Goal: Book appointment/travel/reservation

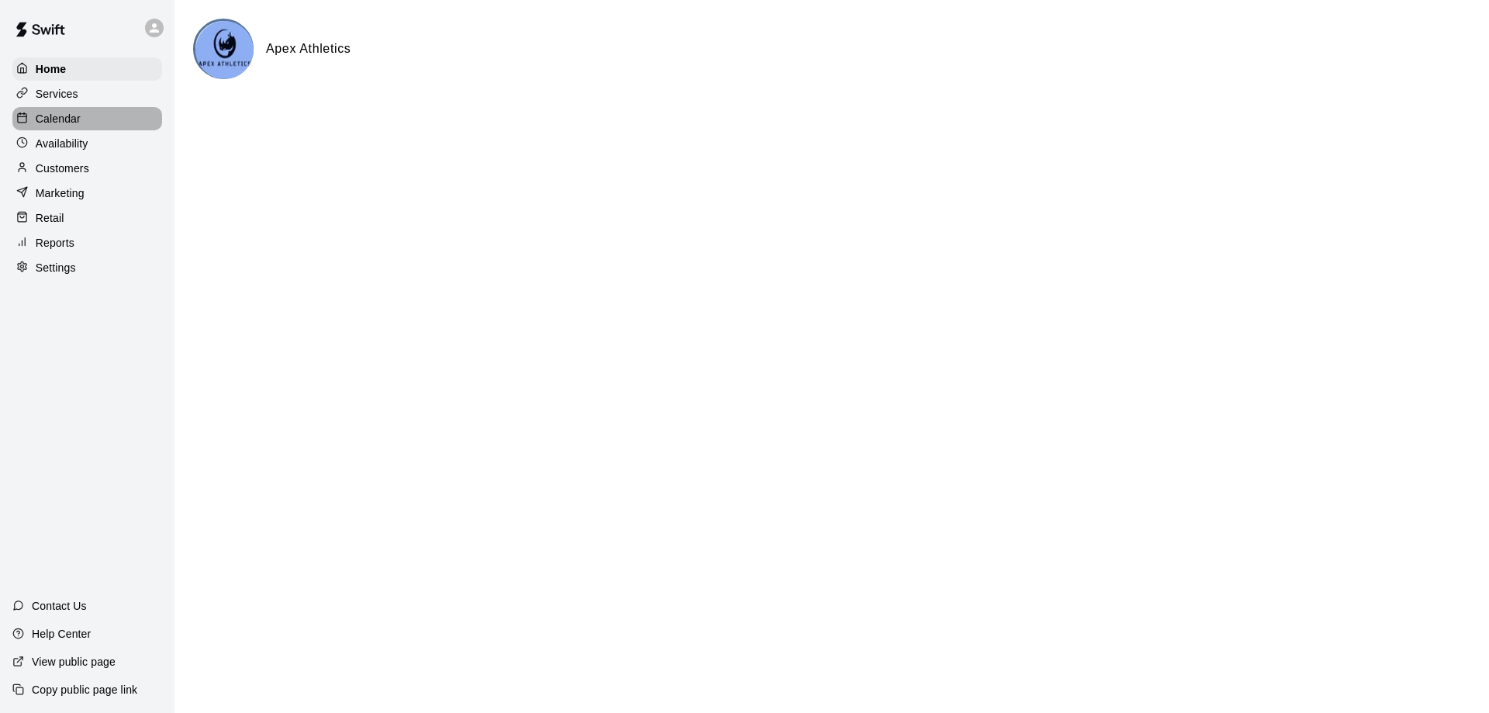
click at [63, 116] on p "Calendar" at bounding box center [58, 119] width 45 height 16
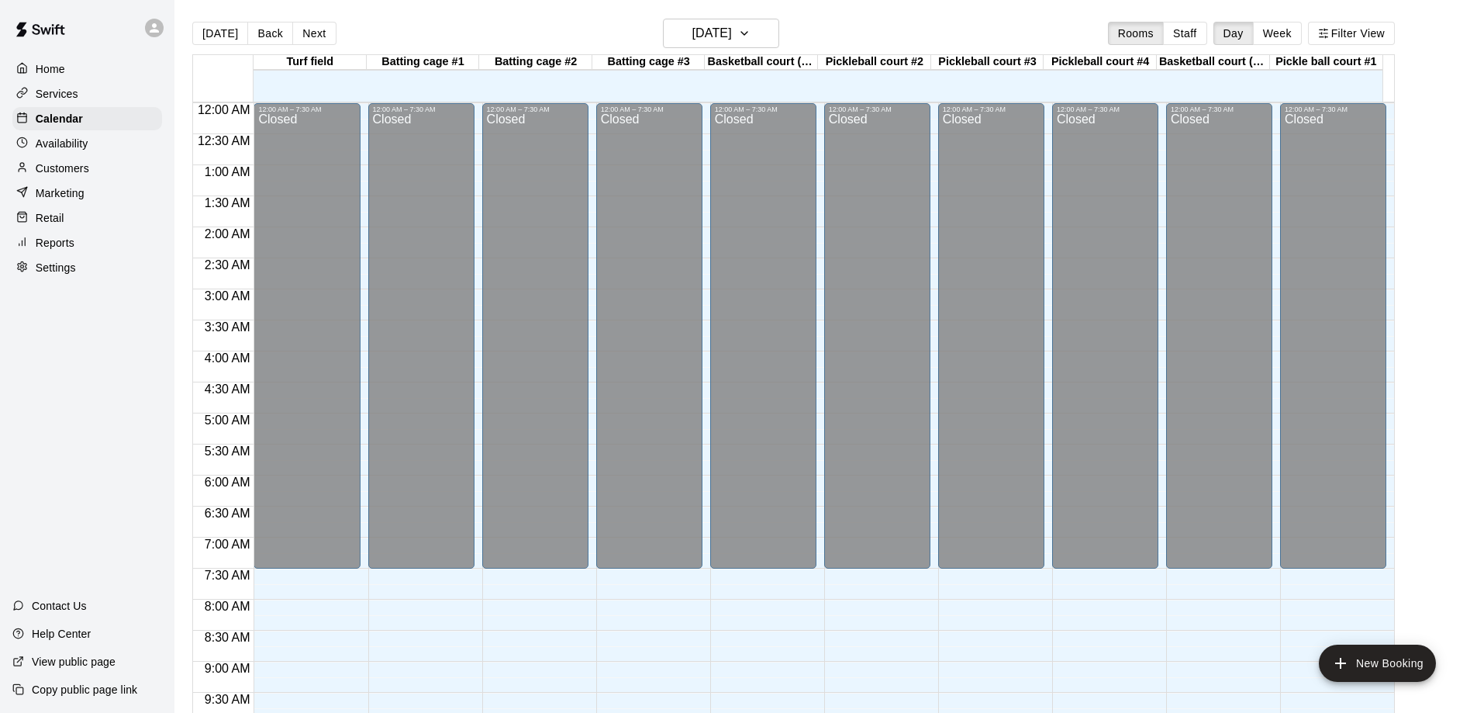
scroll to position [734, 0]
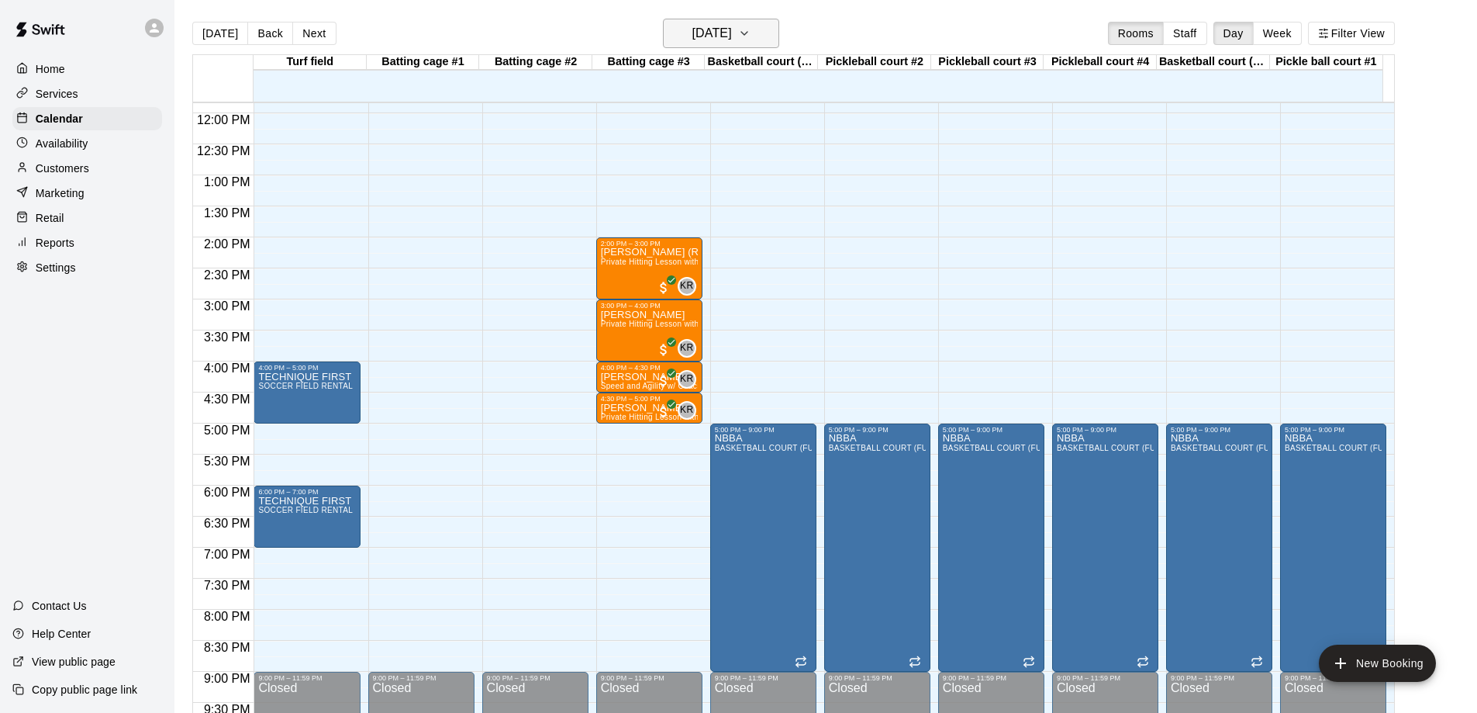
click at [779, 29] on button "[DATE]" at bounding box center [721, 33] width 116 height 29
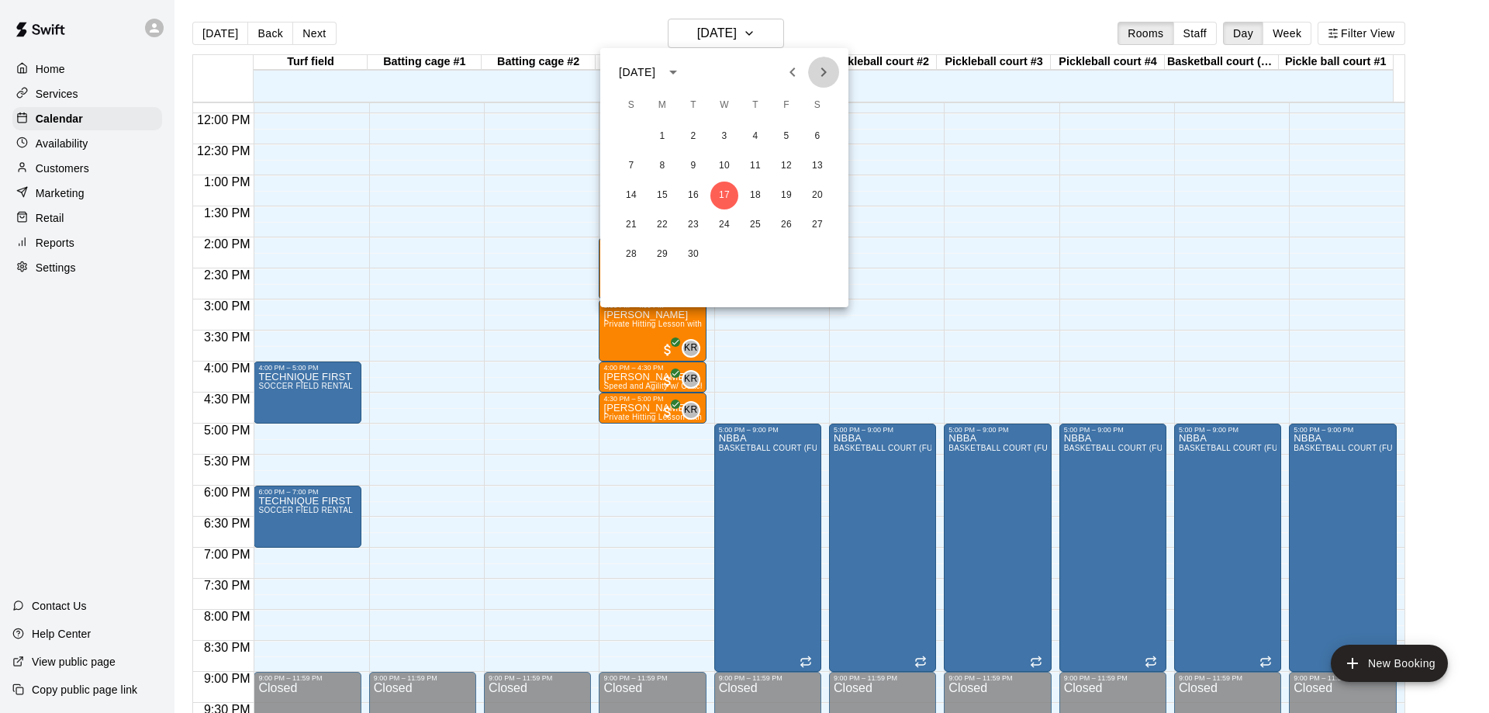
click at [824, 74] on icon "Next month" at bounding box center [823, 71] width 5 height 9
click at [827, 72] on icon "Next month" at bounding box center [823, 71] width 5 height 9
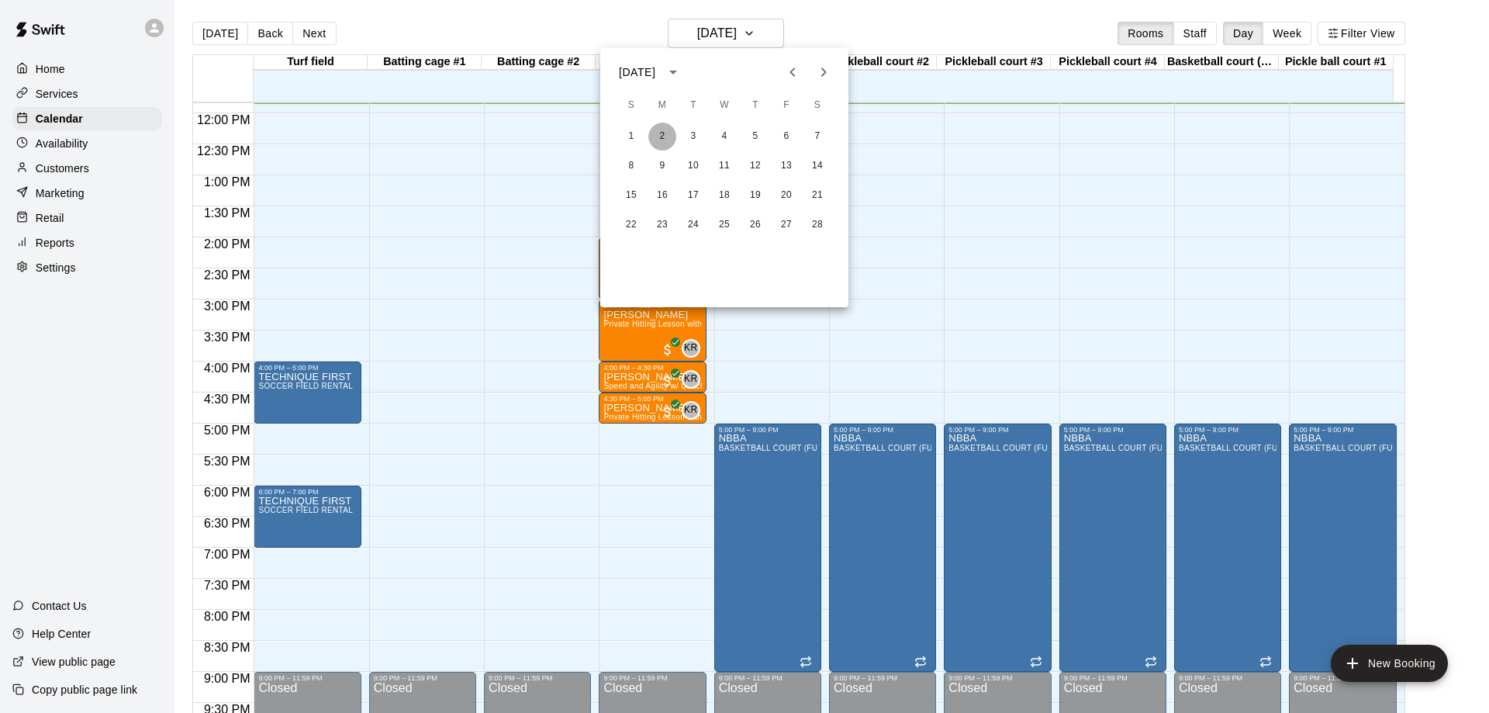
click at [661, 137] on button "2" at bounding box center [662, 137] width 28 height 28
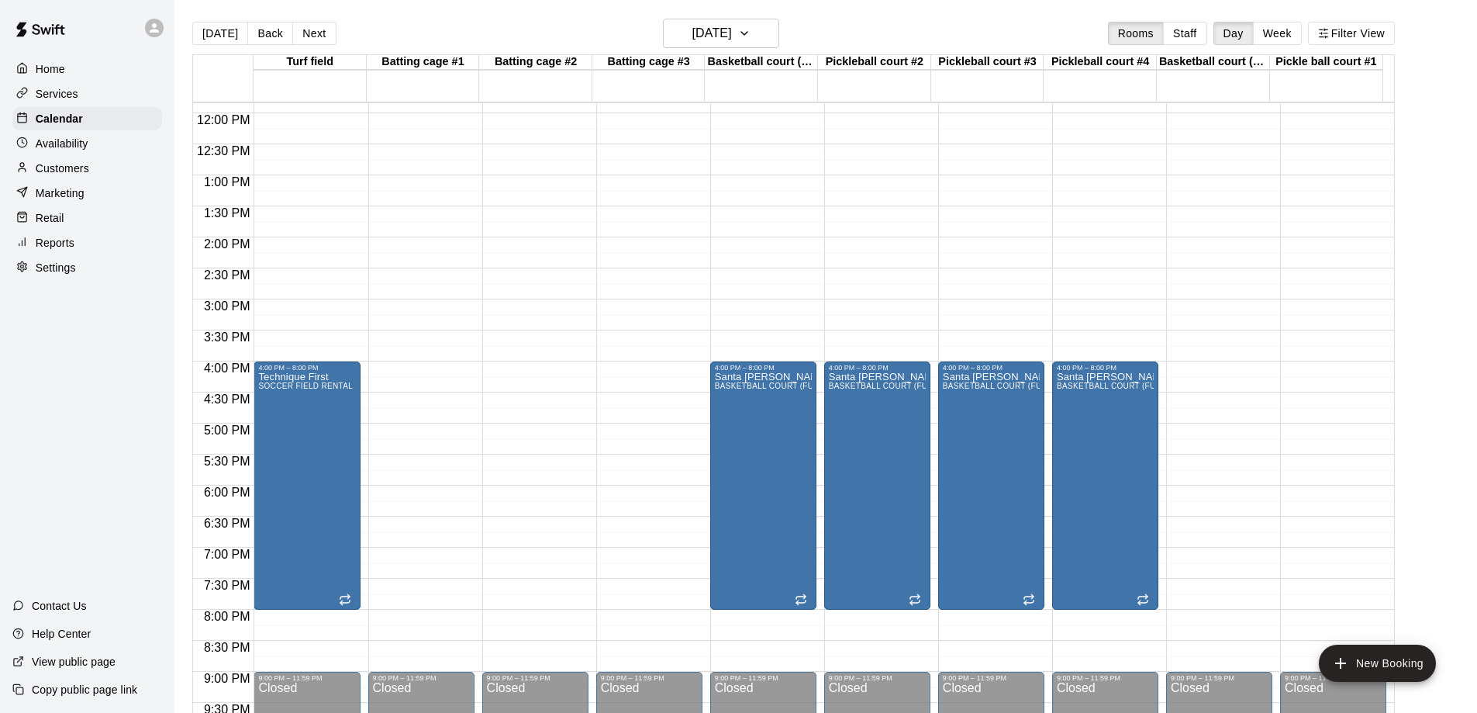
click at [302, 35] on button "Next" at bounding box center [313, 33] width 43 height 23
click at [304, 37] on button "Next" at bounding box center [313, 33] width 43 height 23
click at [310, 33] on button "Next" at bounding box center [313, 33] width 43 height 23
click at [313, 34] on button "Next" at bounding box center [313, 33] width 43 height 23
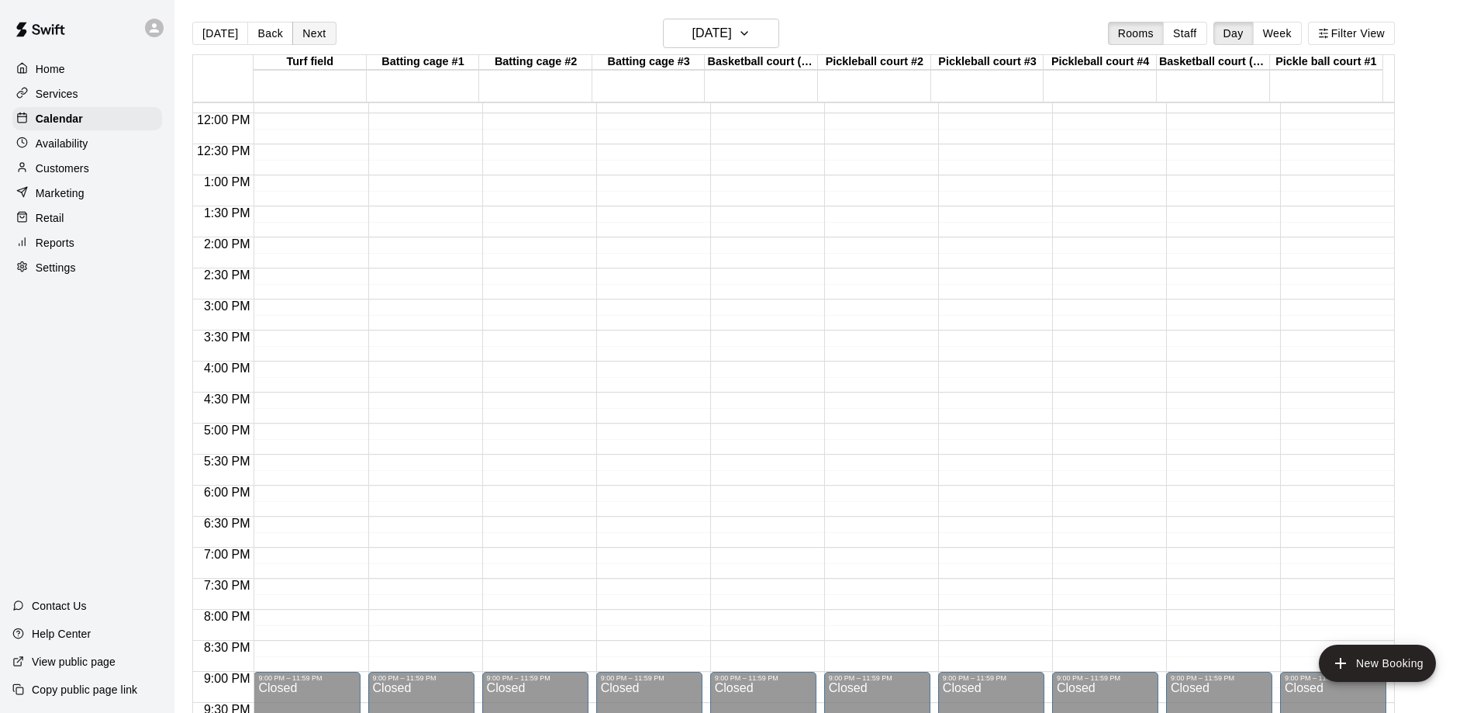
click at [319, 34] on button "Next" at bounding box center [313, 33] width 43 height 23
click at [308, 36] on button "Next" at bounding box center [313, 33] width 43 height 23
click at [317, 40] on button "Next" at bounding box center [313, 33] width 43 height 23
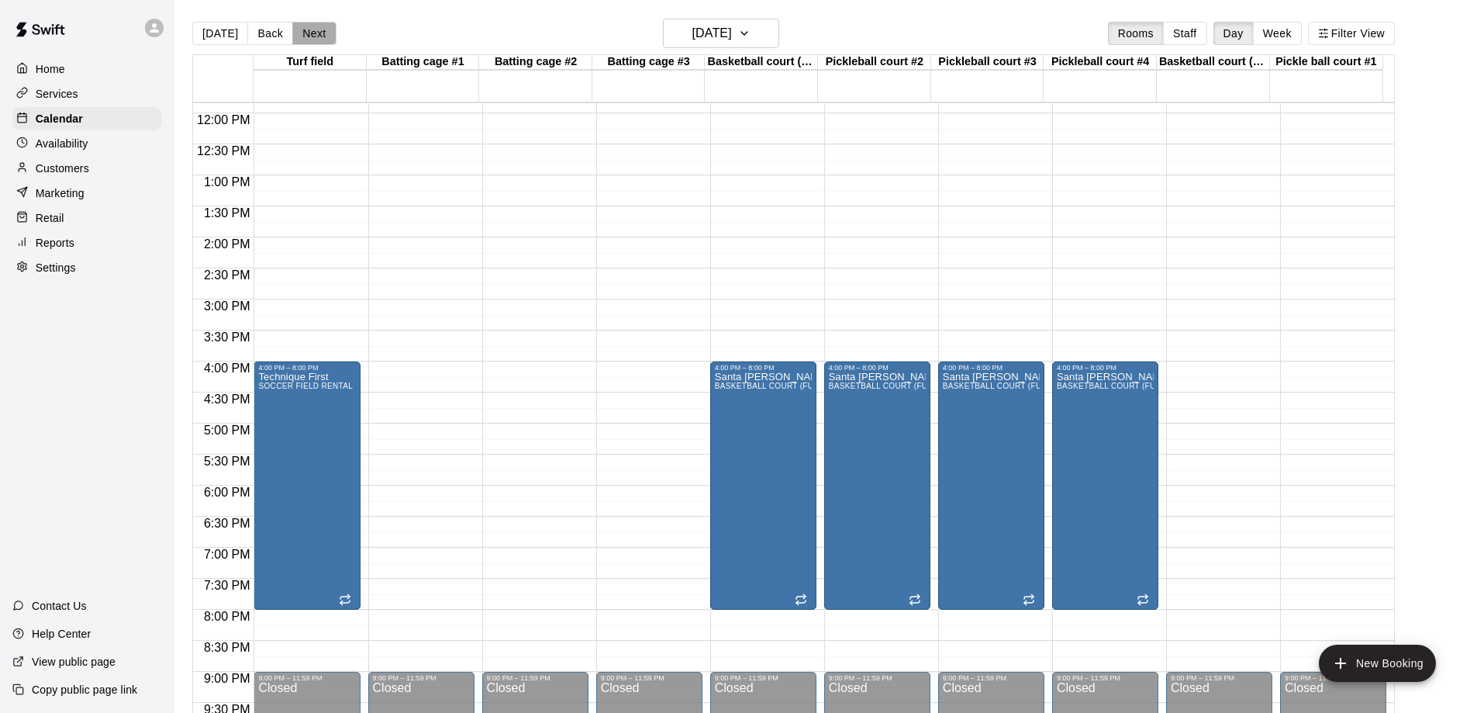
click at [306, 33] on button "Next" at bounding box center [313, 33] width 43 height 23
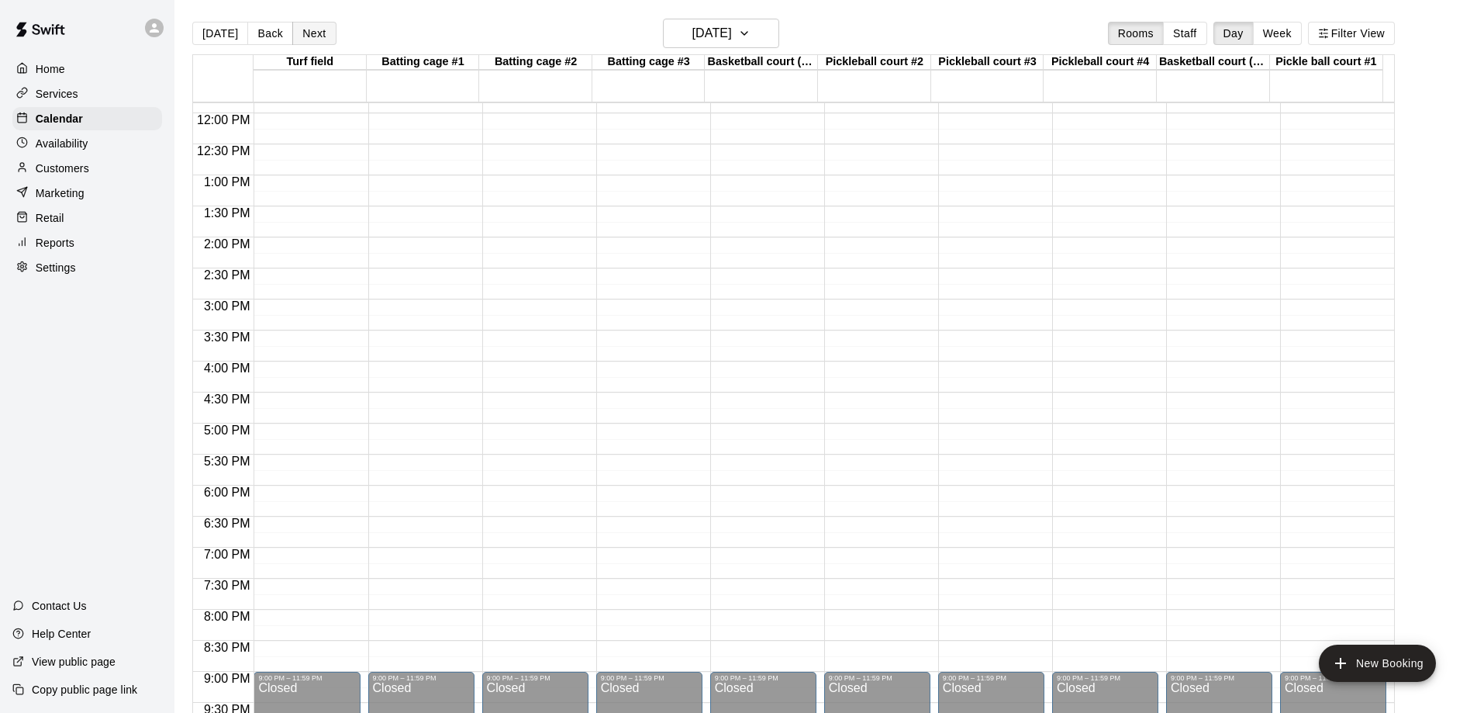
click at [306, 33] on button "Next" at bounding box center [313, 33] width 43 height 23
click at [265, 34] on button "Back" at bounding box center [270, 33] width 46 height 23
drag, startPoint x: 316, startPoint y: 27, endPoint x: 308, endPoint y: 27, distance: 8.5
click at [316, 26] on button "Next" at bounding box center [313, 33] width 43 height 23
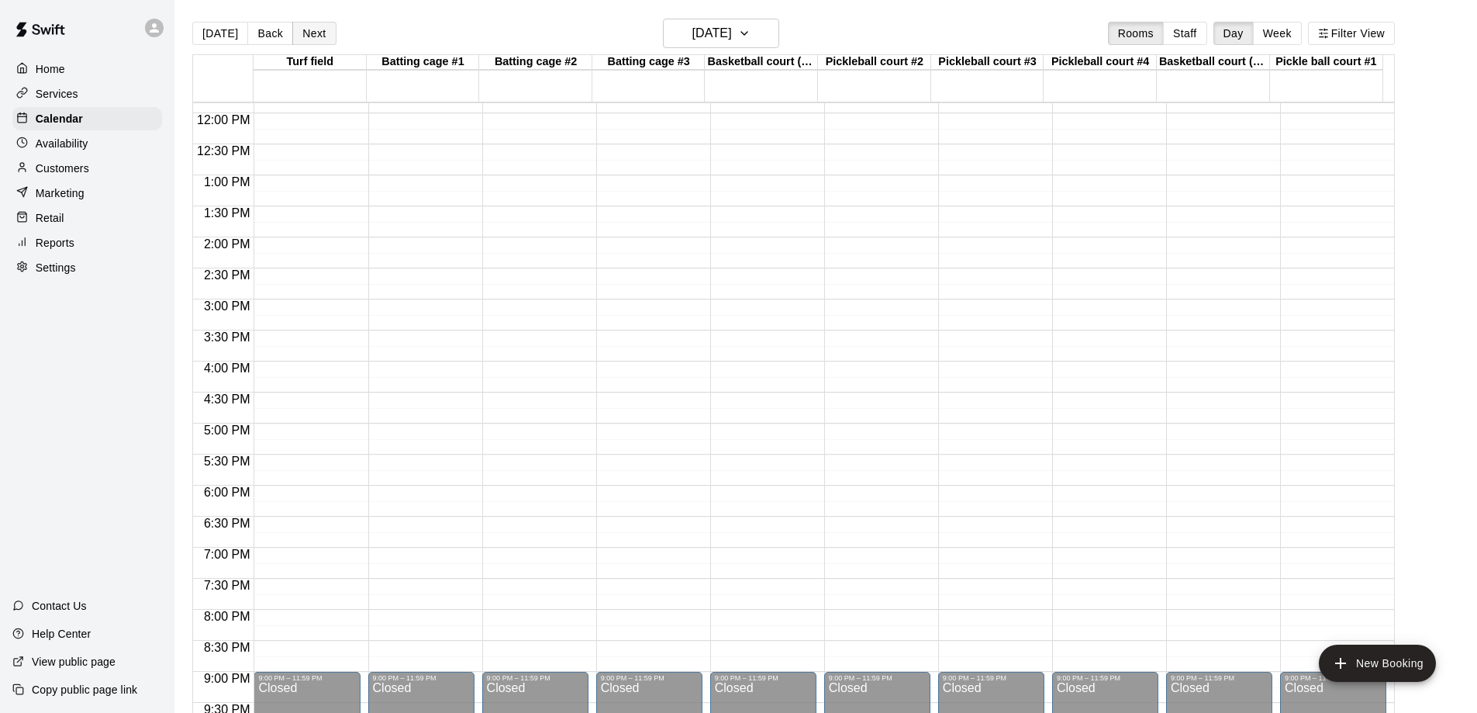
click at [305, 30] on button "Next" at bounding box center [313, 33] width 43 height 23
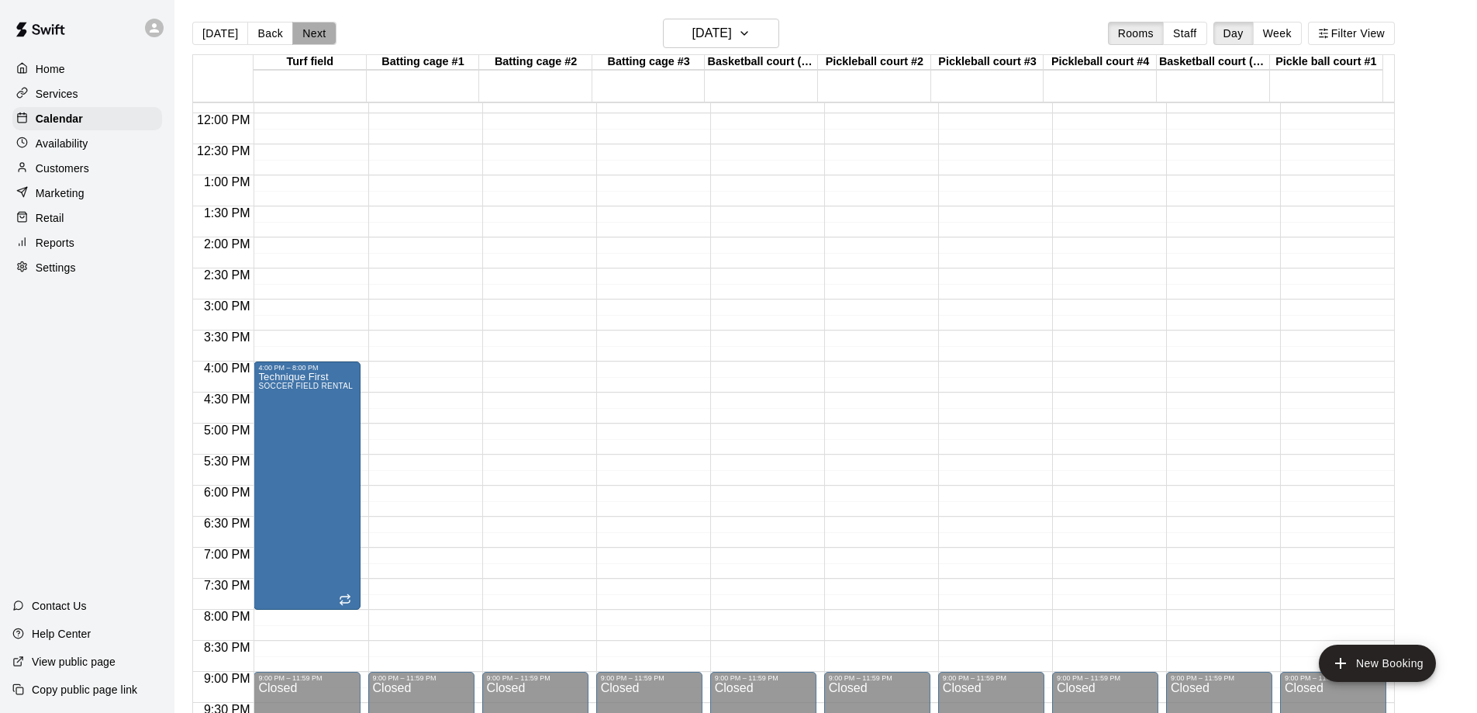
click at [305, 30] on button "Next" at bounding box center [313, 33] width 43 height 23
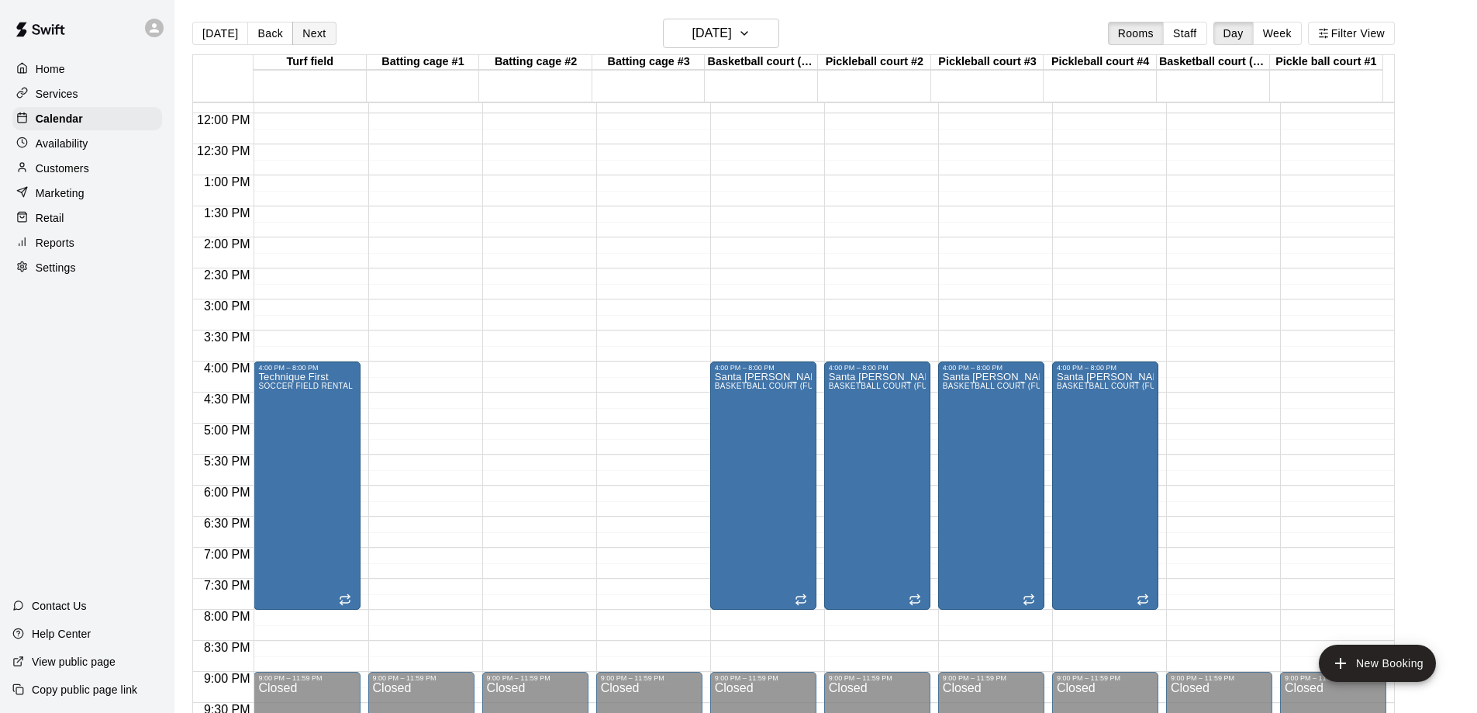
click at [305, 30] on button "Next" at bounding box center [313, 33] width 43 height 23
click at [313, 36] on button "Next" at bounding box center [313, 33] width 43 height 23
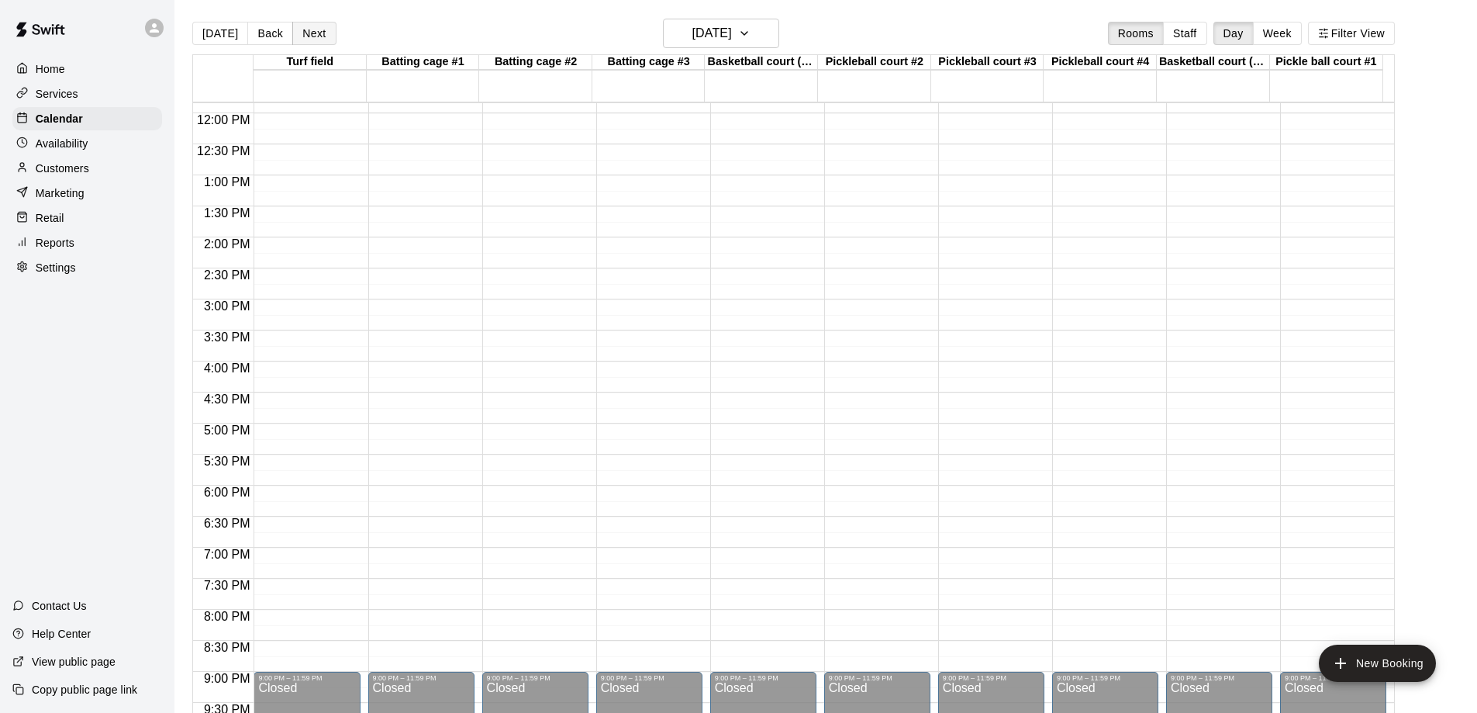
click at [313, 36] on button "Next" at bounding box center [313, 33] width 43 height 23
click at [306, 32] on button "Next" at bounding box center [313, 33] width 43 height 23
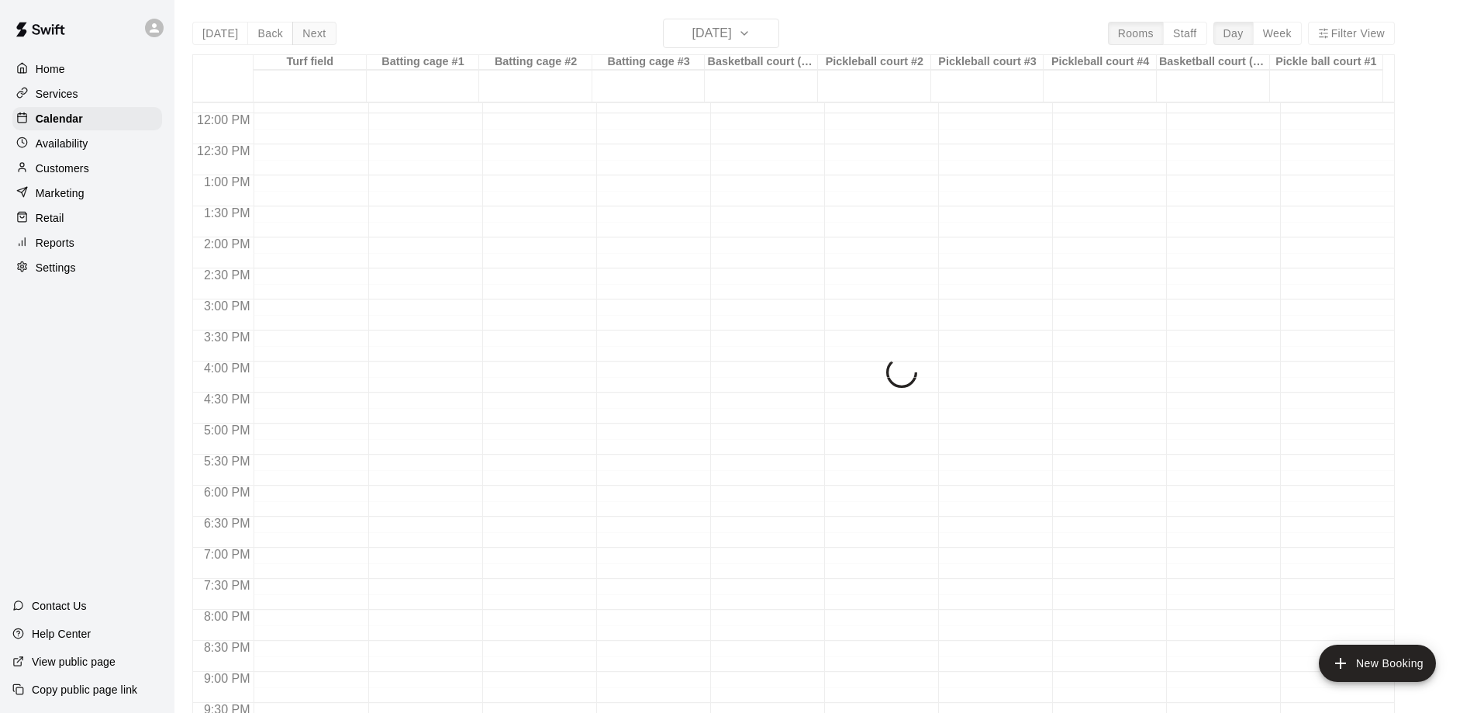
click at [306, 32] on button "Next" at bounding box center [313, 33] width 43 height 23
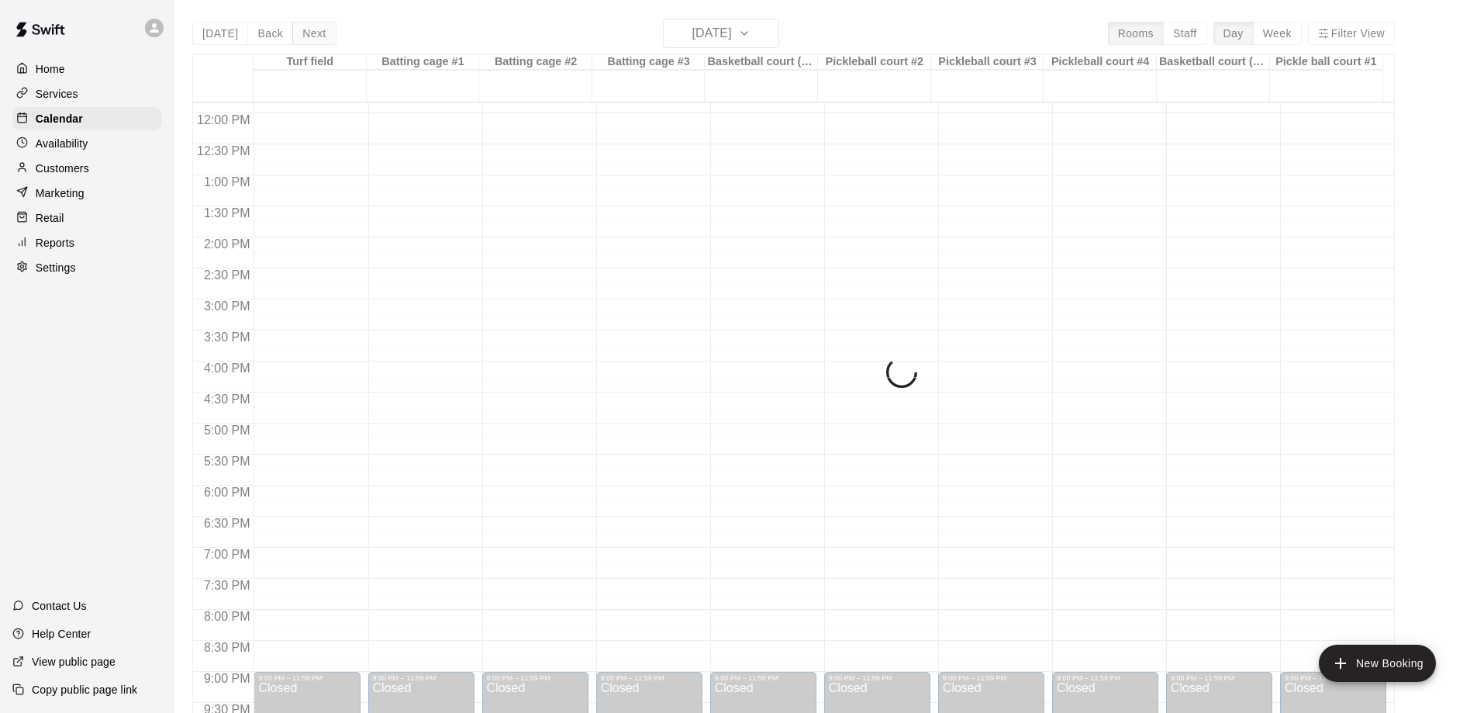
click at [306, 32] on div "[DATE] Back [DATE][DATE] Rooms Staff Day Week Filter View Turf field 25 Wed Bat…" at bounding box center [793, 375] width 1203 height 713
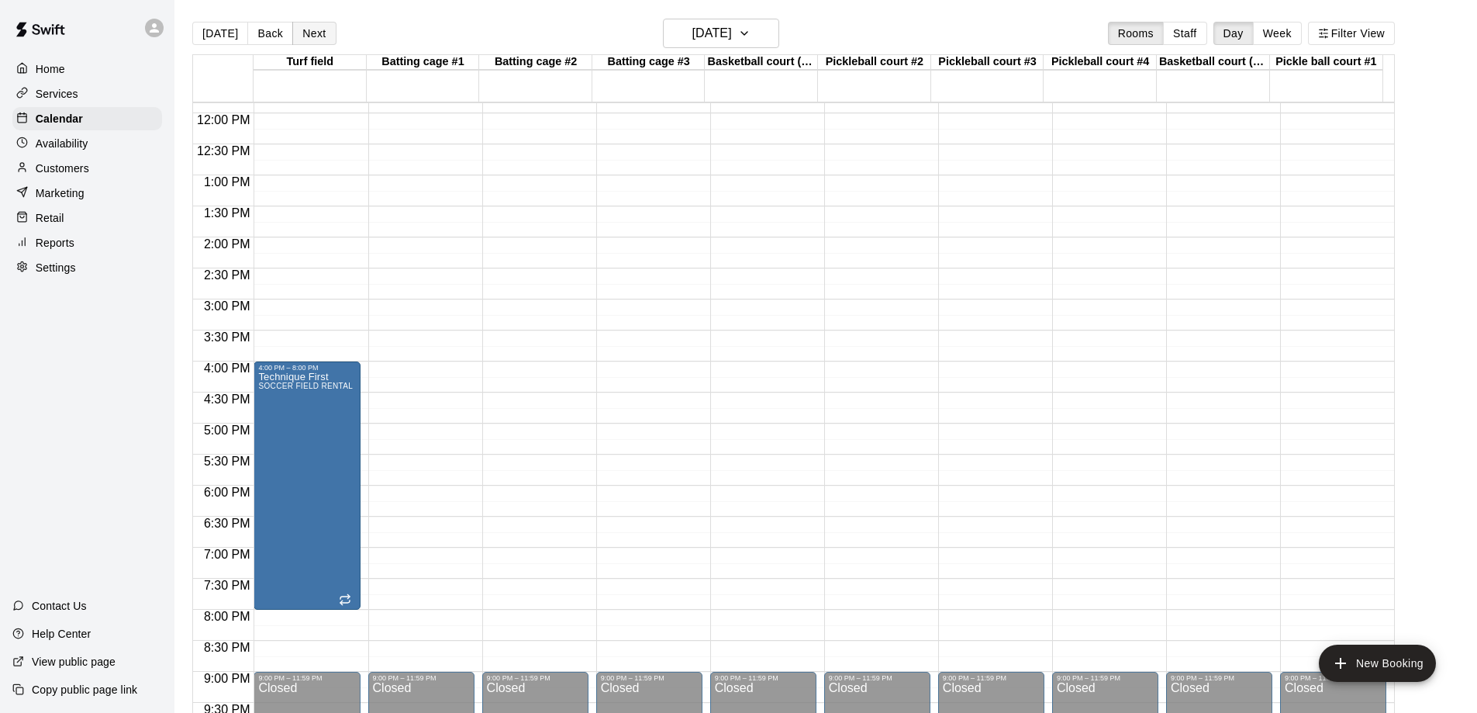
click at [306, 32] on button "Next" at bounding box center [313, 33] width 43 height 23
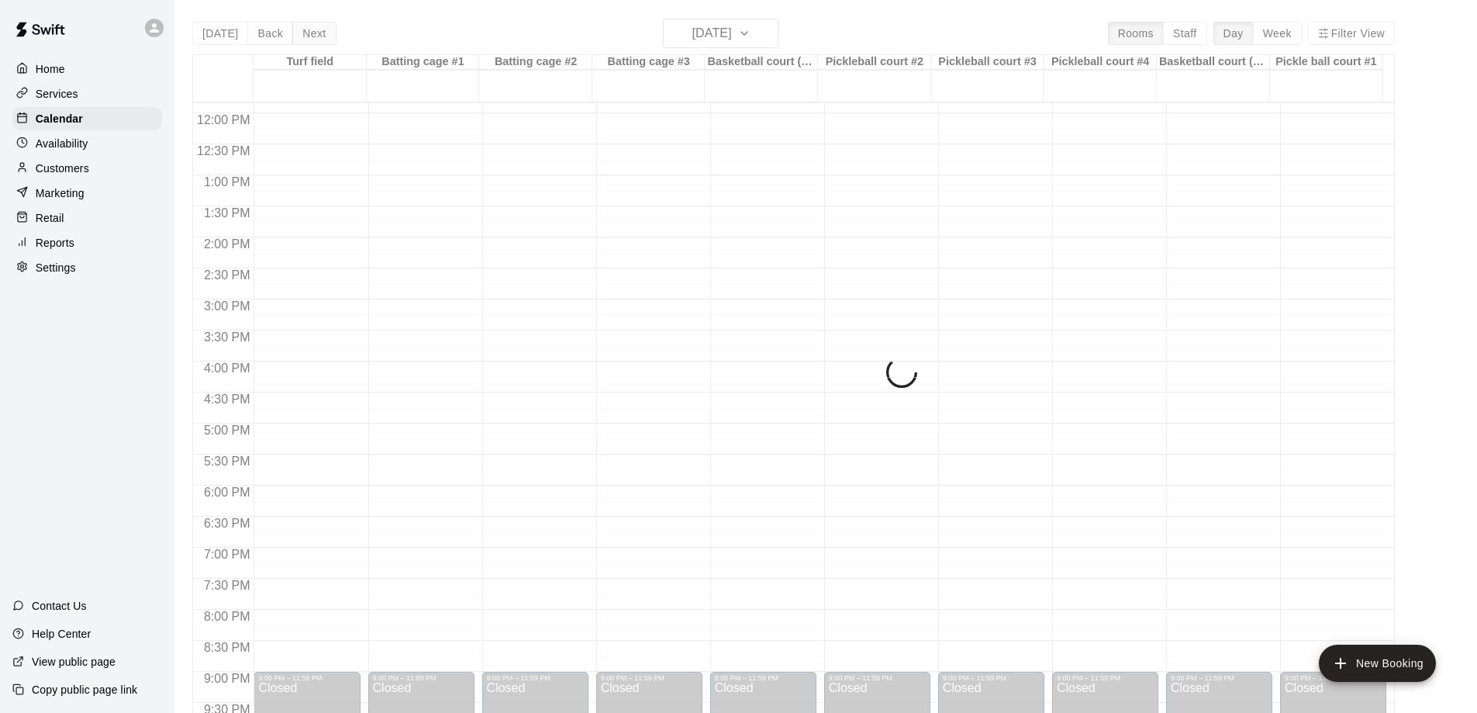
click at [306, 32] on button "Next" at bounding box center [313, 33] width 43 height 23
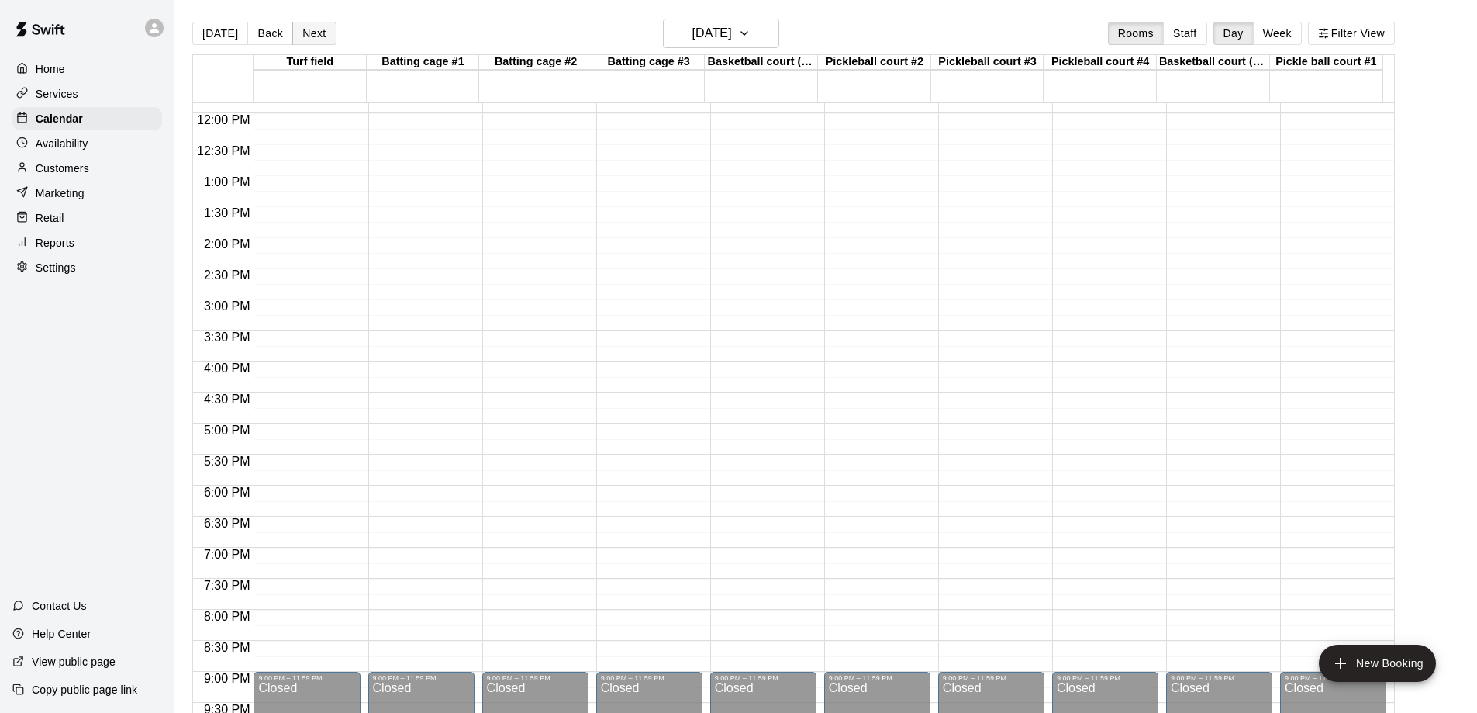
click at [306, 32] on button "Next" at bounding box center [313, 33] width 43 height 23
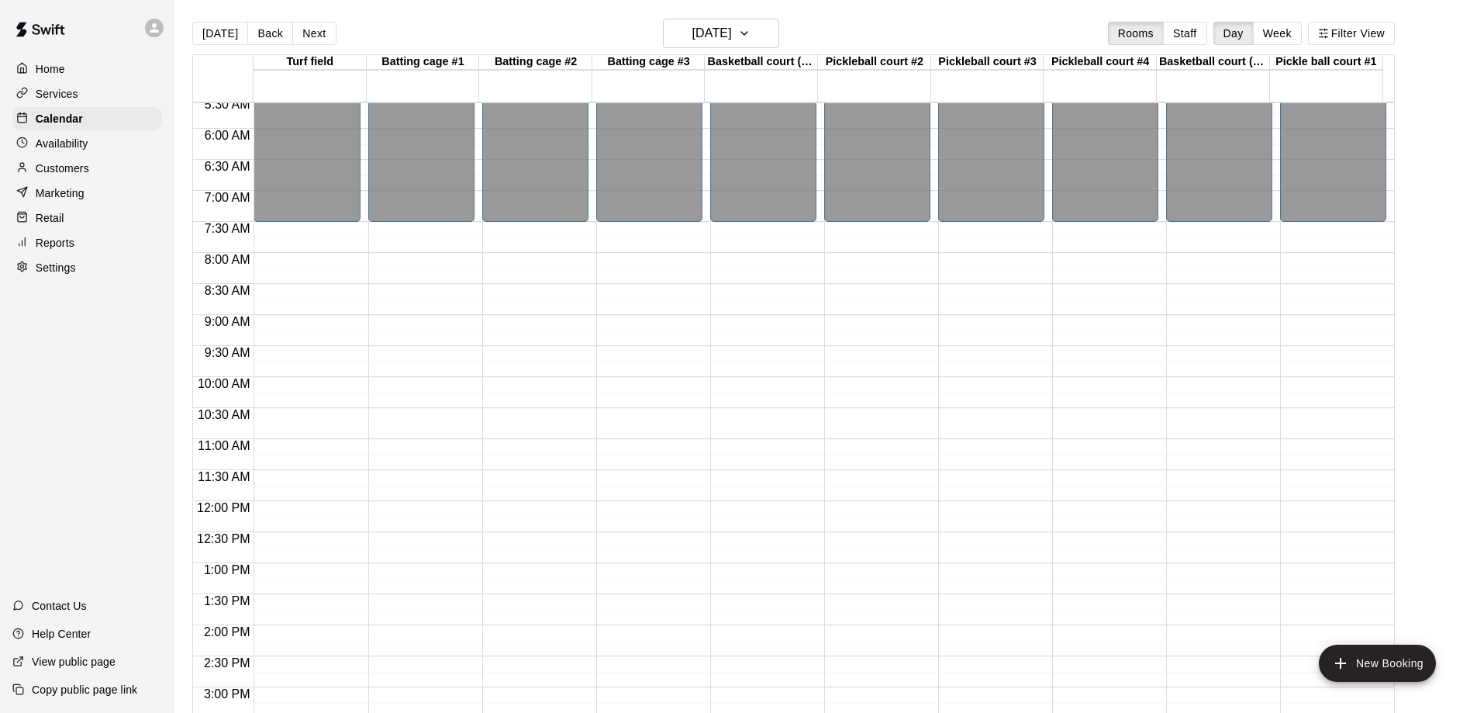
scroll to position [657, 0]
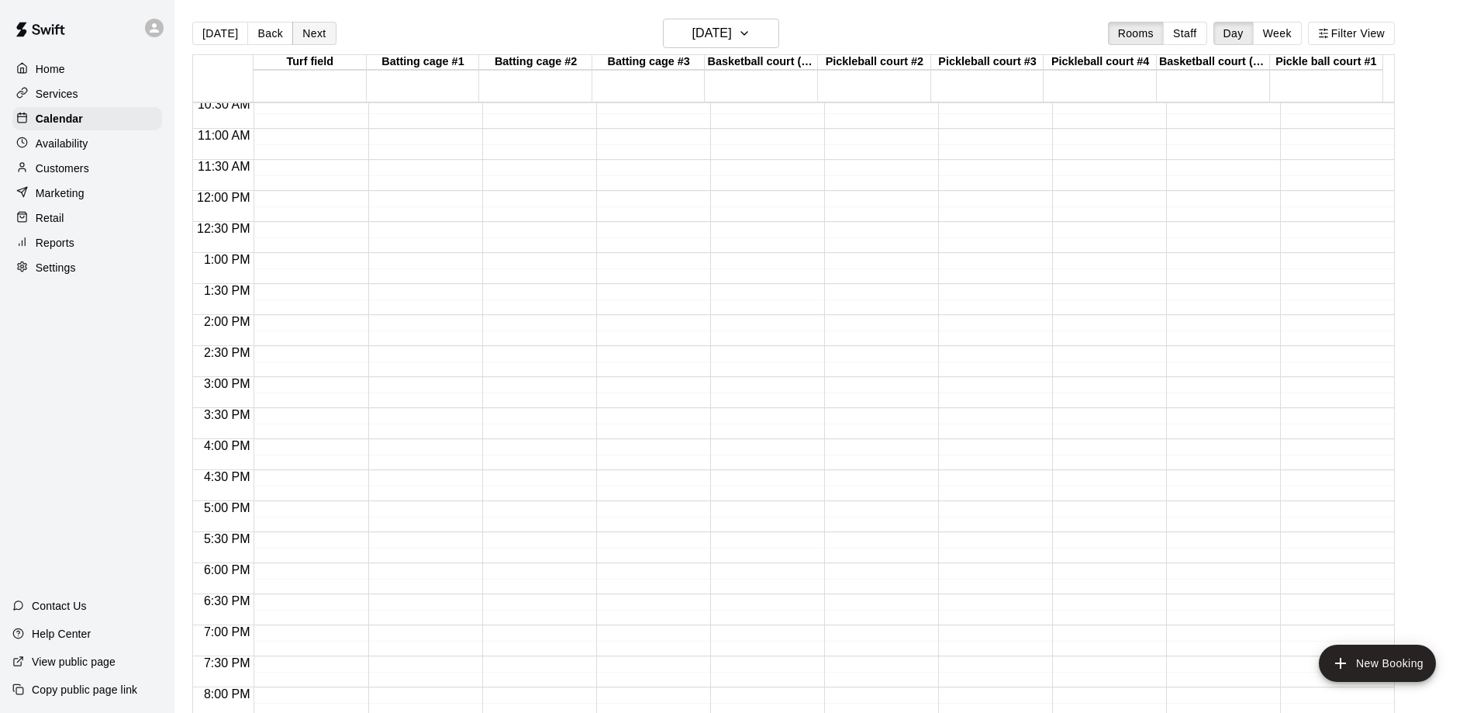
click at [316, 28] on button "Next" at bounding box center [313, 33] width 43 height 23
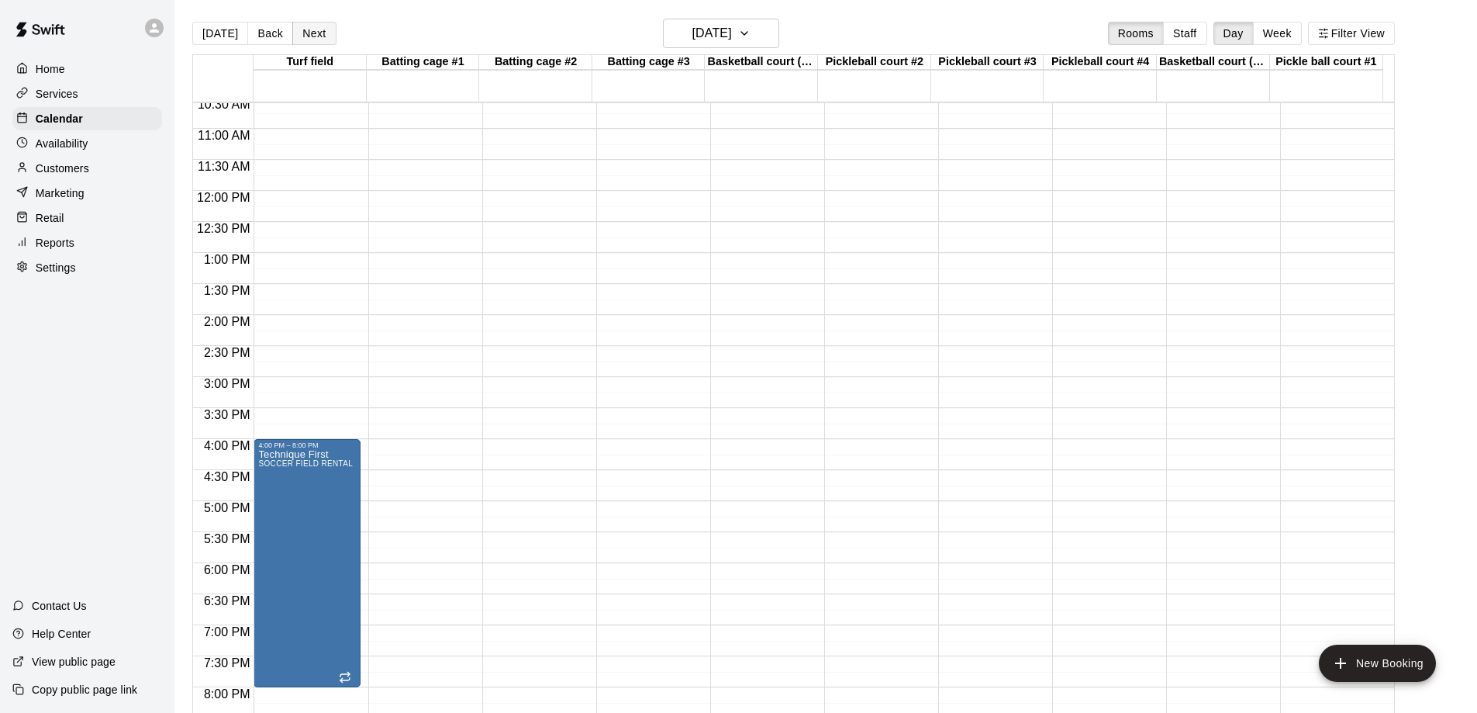
click at [316, 28] on button "Next" at bounding box center [313, 33] width 43 height 23
click at [313, 37] on button "Next" at bounding box center [313, 33] width 43 height 23
click at [313, 39] on button "Next" at bounding box center [313, 33] width 43 height 23
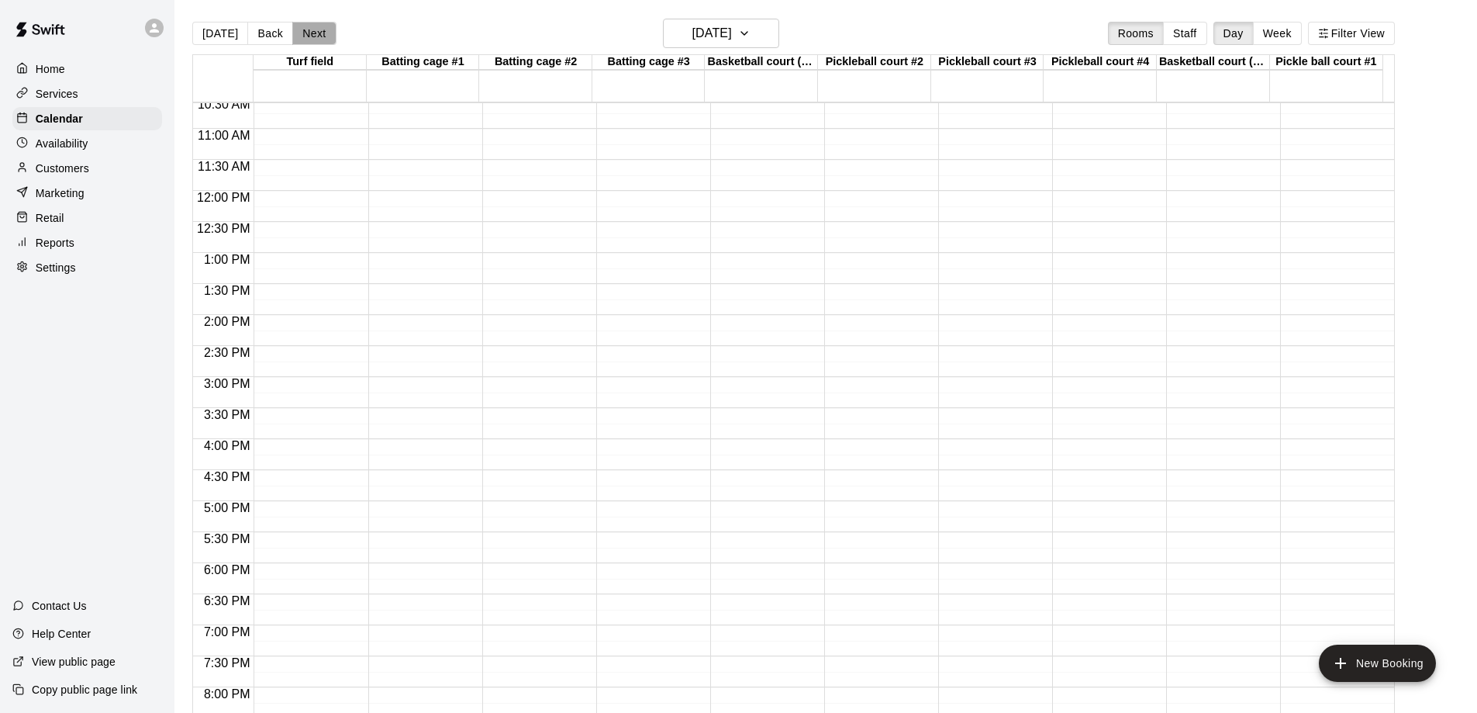
click at [309, 33] on button "Next" at bounding box center [313, 33] width 43 height 23
click at [309, 36] on button "Next" at bounding box center [313, 33] width 43 height 23
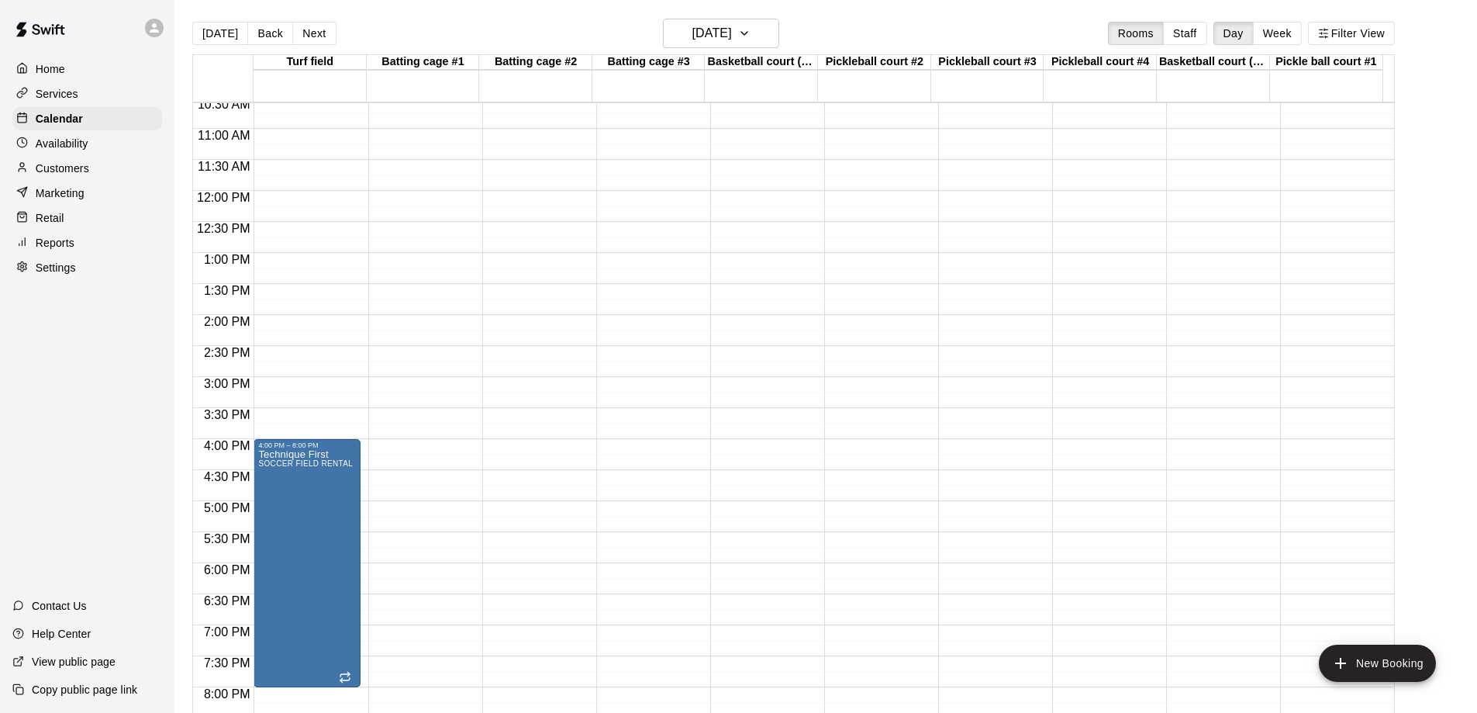
click at [307, 37] on button "Next" at bounding box center [313, 33] width 43 height 23
click at [305, 30] on button "Next" at bounding box center [313, 33] width 43 height 23
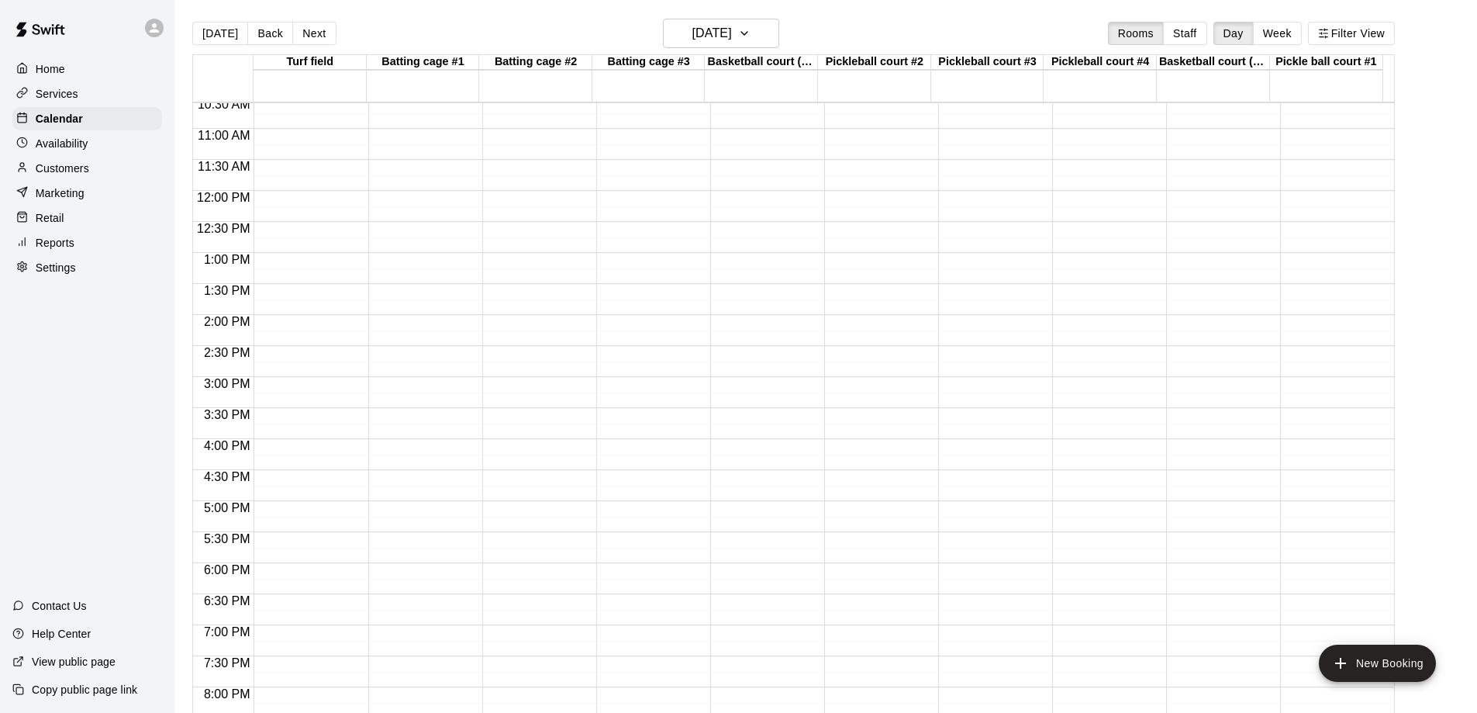
click at [305, 30] on button "Next" at bounding box center [313, 33] width 43 height 23
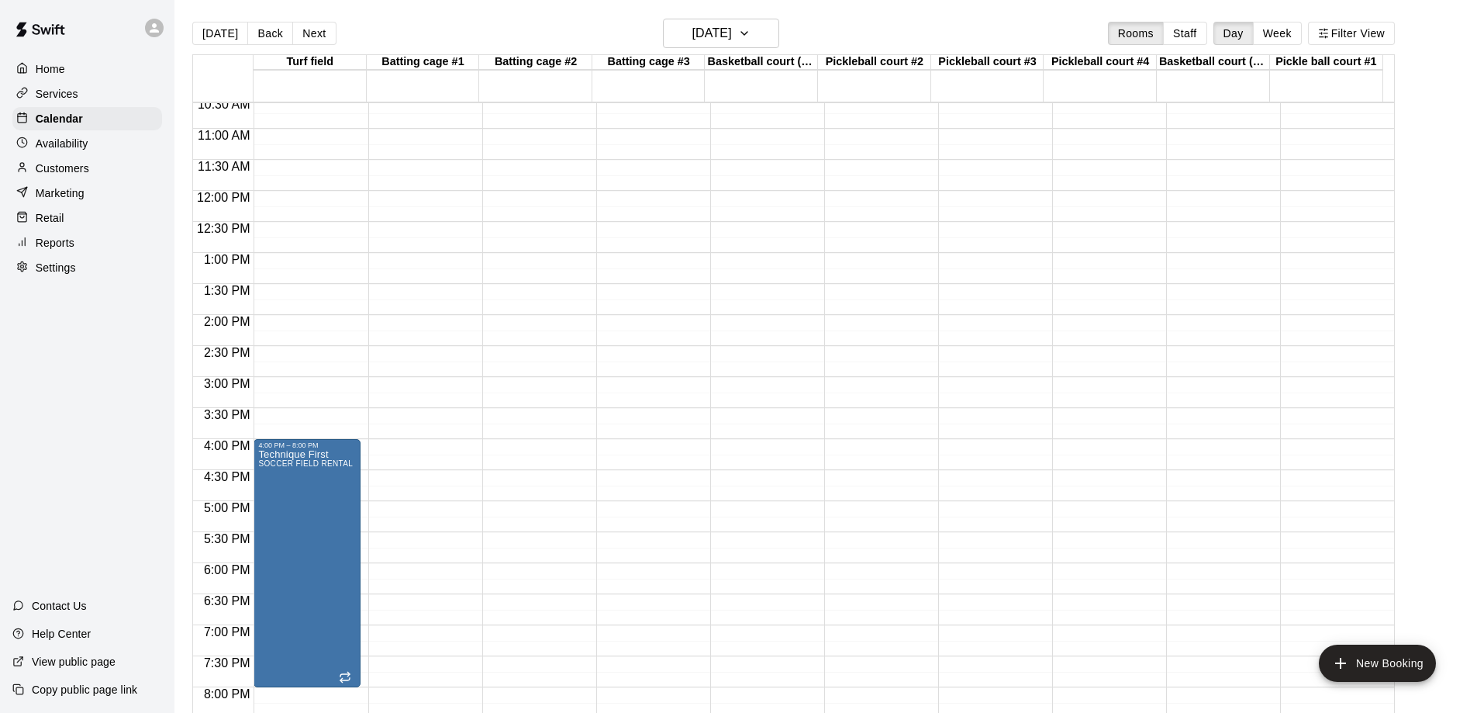
click at [305, 30] on button "Next" at bounding box center [313, 33] width 43 height 23
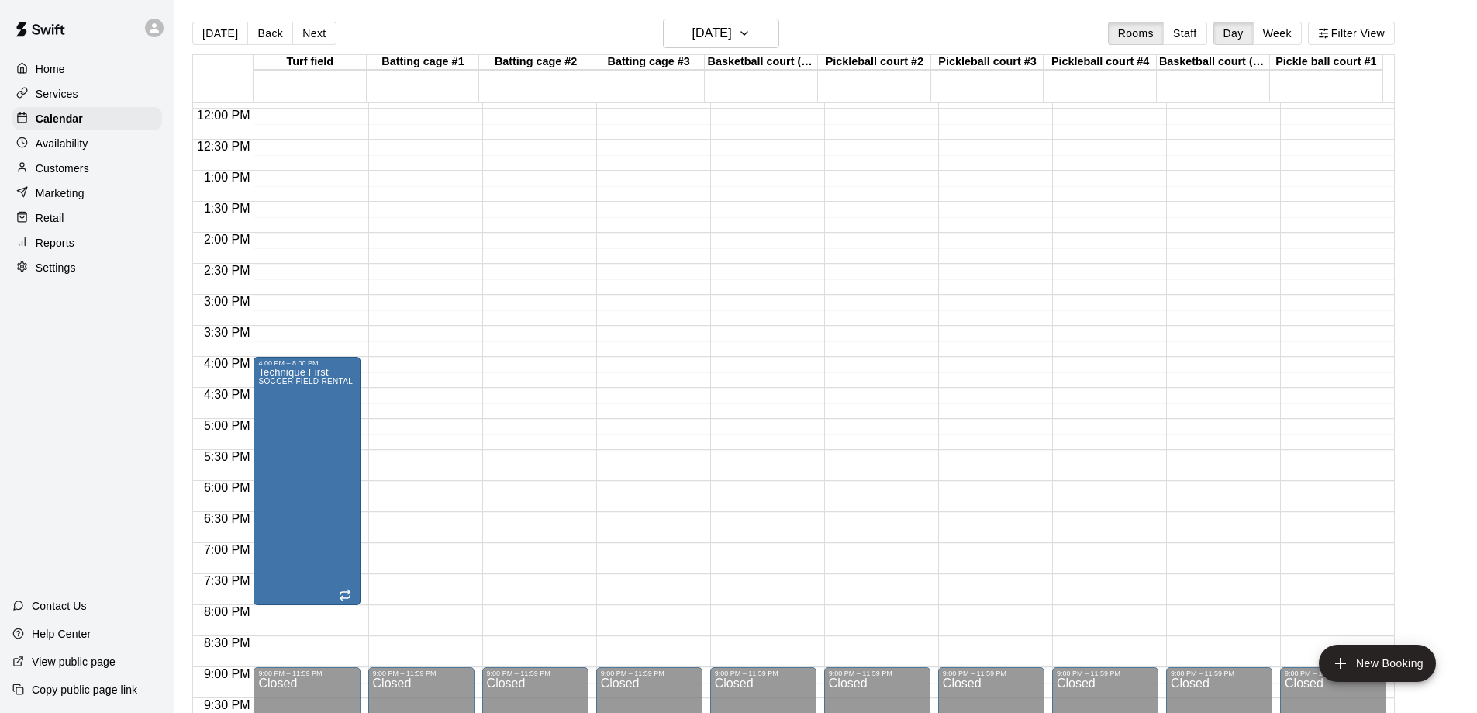
scroll to position [863, 0]
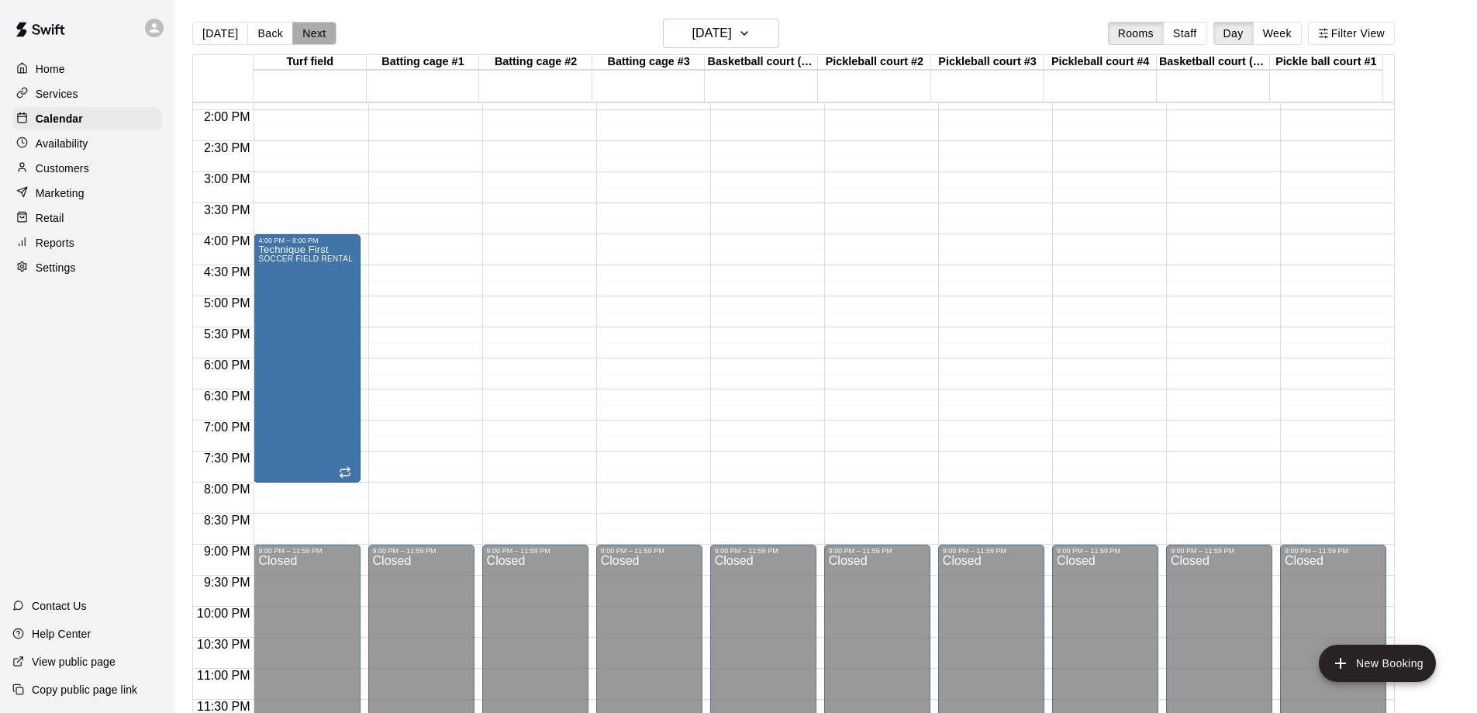
click at [311, 28] on button "Next" at bounding box center [313, 33] width 43 height 23
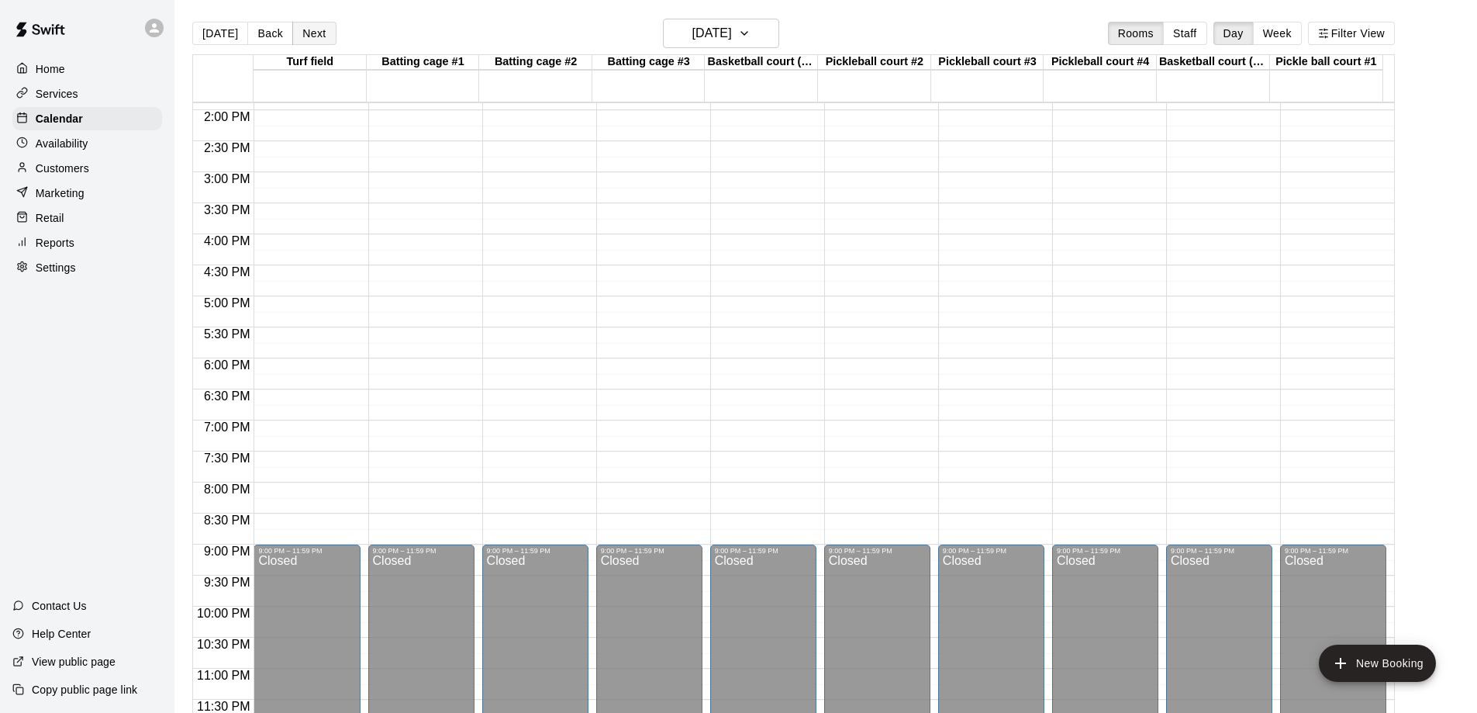
click at [313, 33] on button "Next" at bounding box center [313, 33] width 43 height 23
click at [254, 41] on button "Back" at bounding box center [270, 33] width 46 height 23
click at [269, 34] on button "Back" at bounding box center [270, 33] width 46 height 23
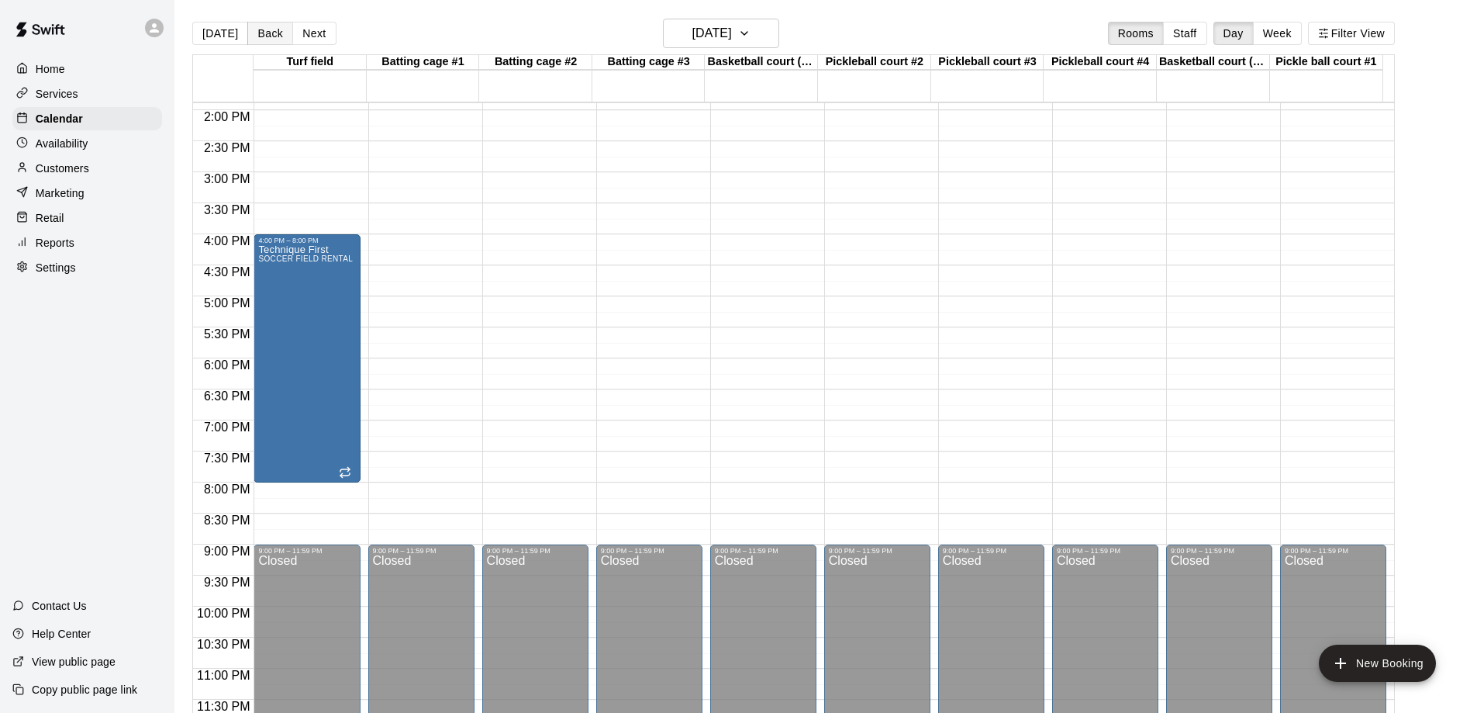
click at [264, 34] on button "Back" at bounding box center [270, 33] width 46 height 23
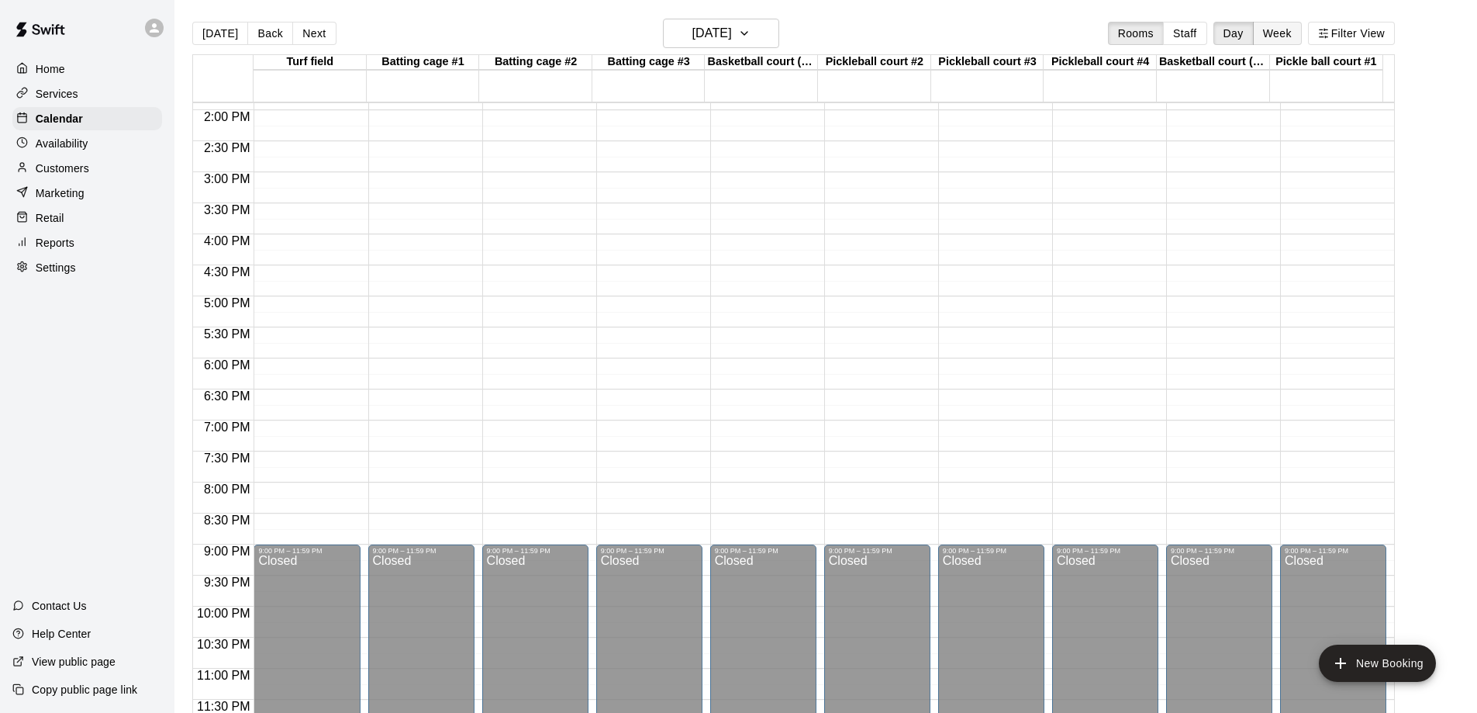
click at [1288, 37] on button "Week" at bounding box center [1277, 33] width 49 height 23
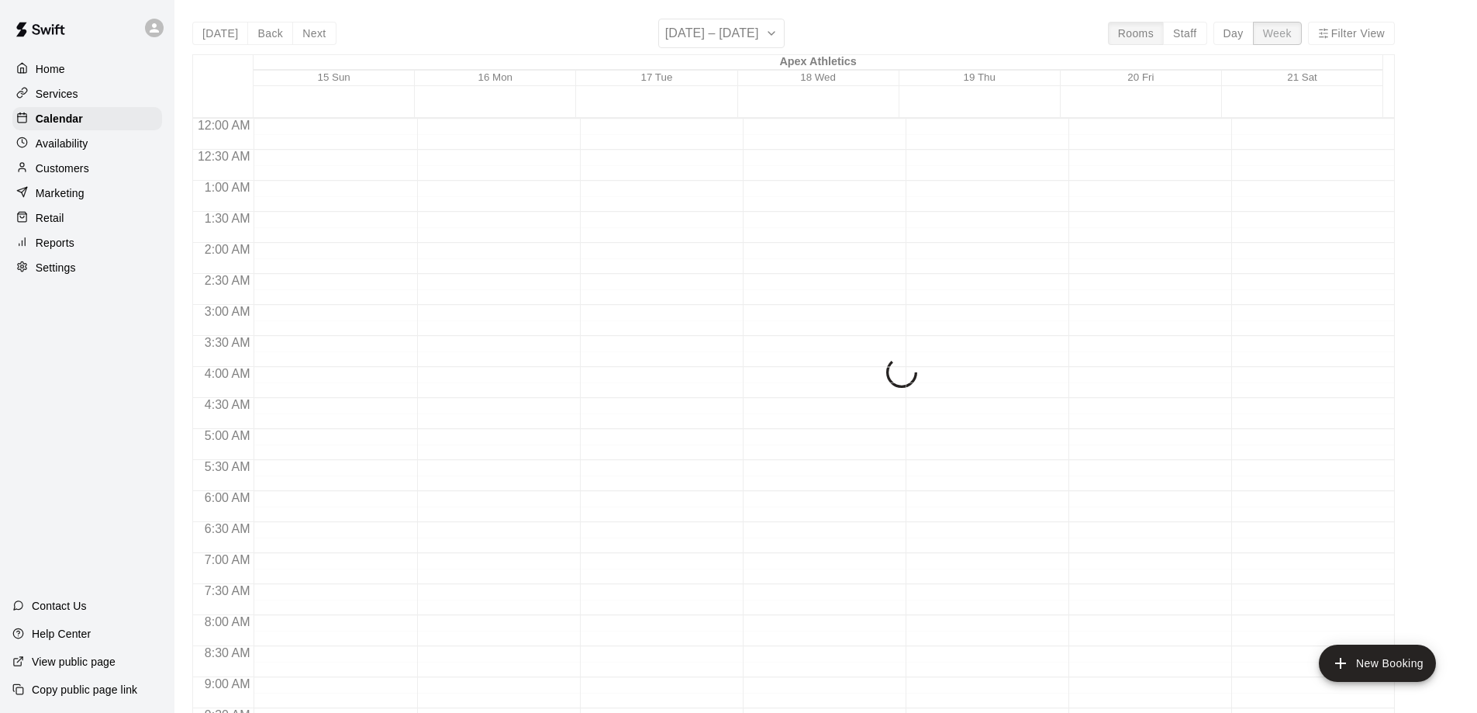
scroll to position [738, 0]
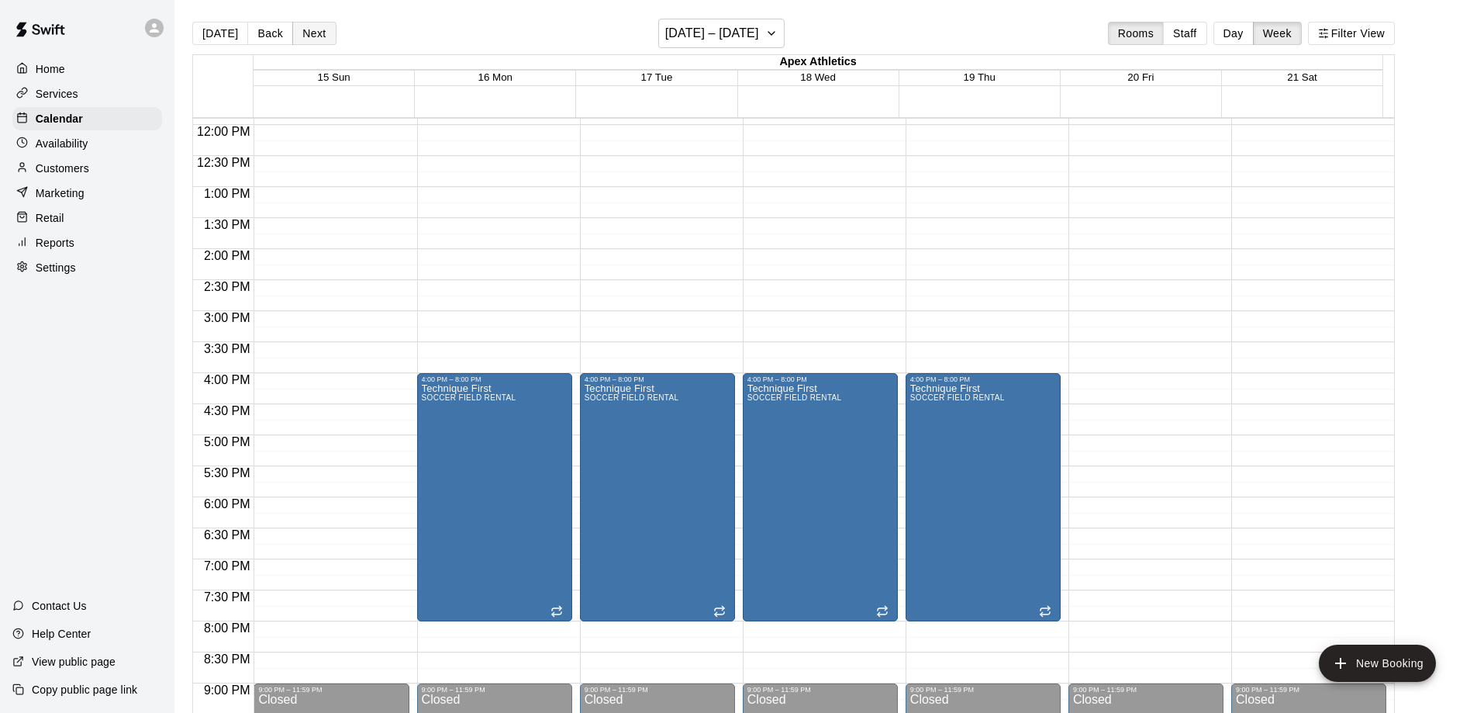
click at [310, 30] on button "Next" at bounding box center [313, 33] width 43 height 23
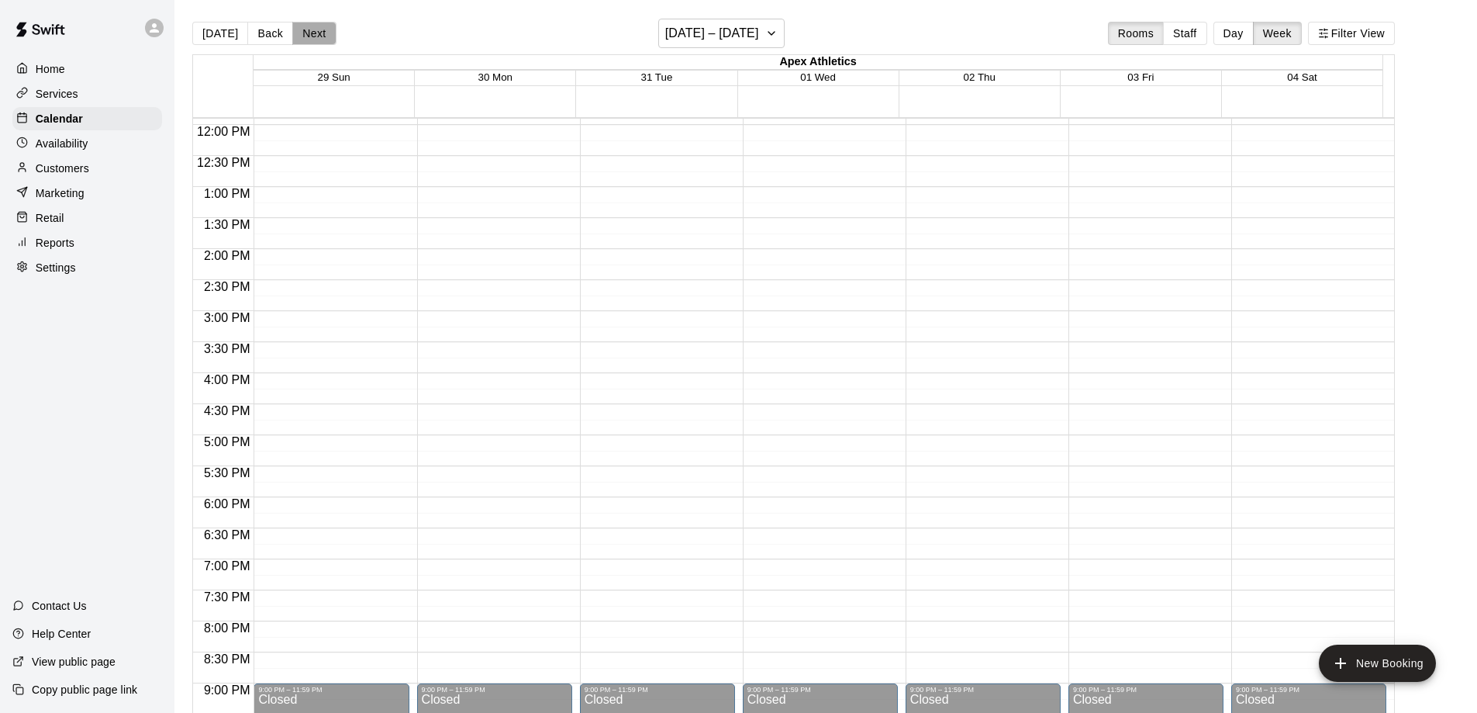
click at [310, 30] on button "Next" at bounding box center [313, 33] width 43 height 23
click at [261, 37] on button "Back" at bounding box center [270, 33] width 46 height 23
click at [60, 95] on p "Services" at bounding box center [57, 94] width 43 height 16
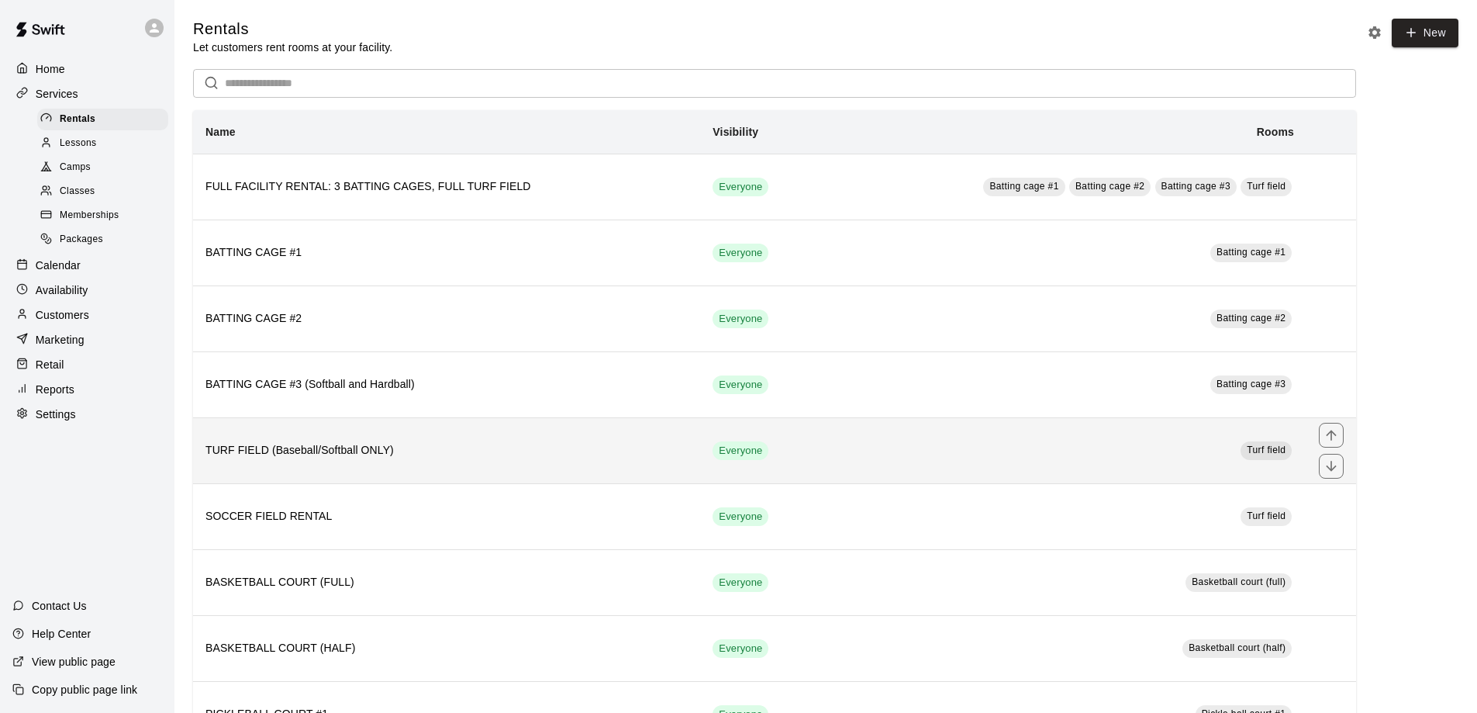
click at [292, 448] on h6 "TURF FIELD (Baseball/Softball ONLY)" at bounding box center [447, 450] width 482 height 17
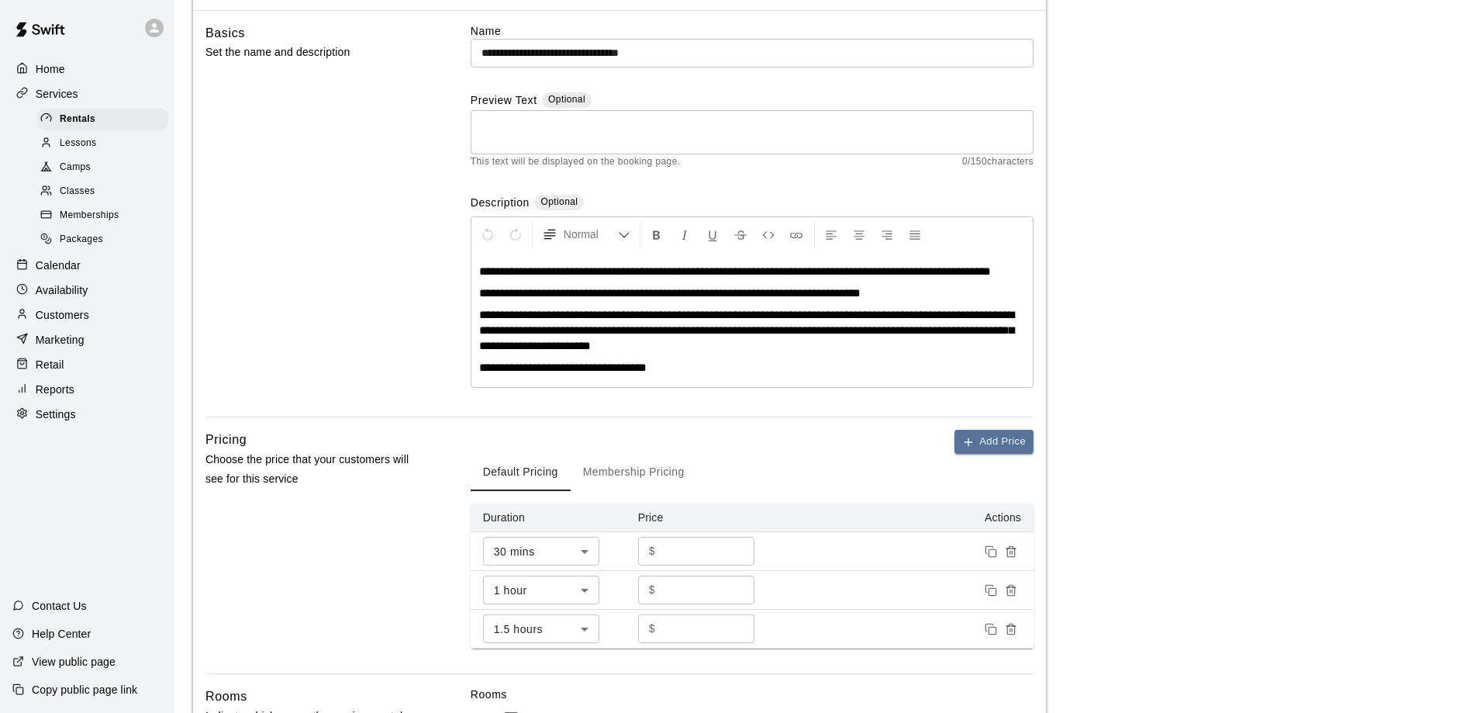
scroll to position [310, 0]
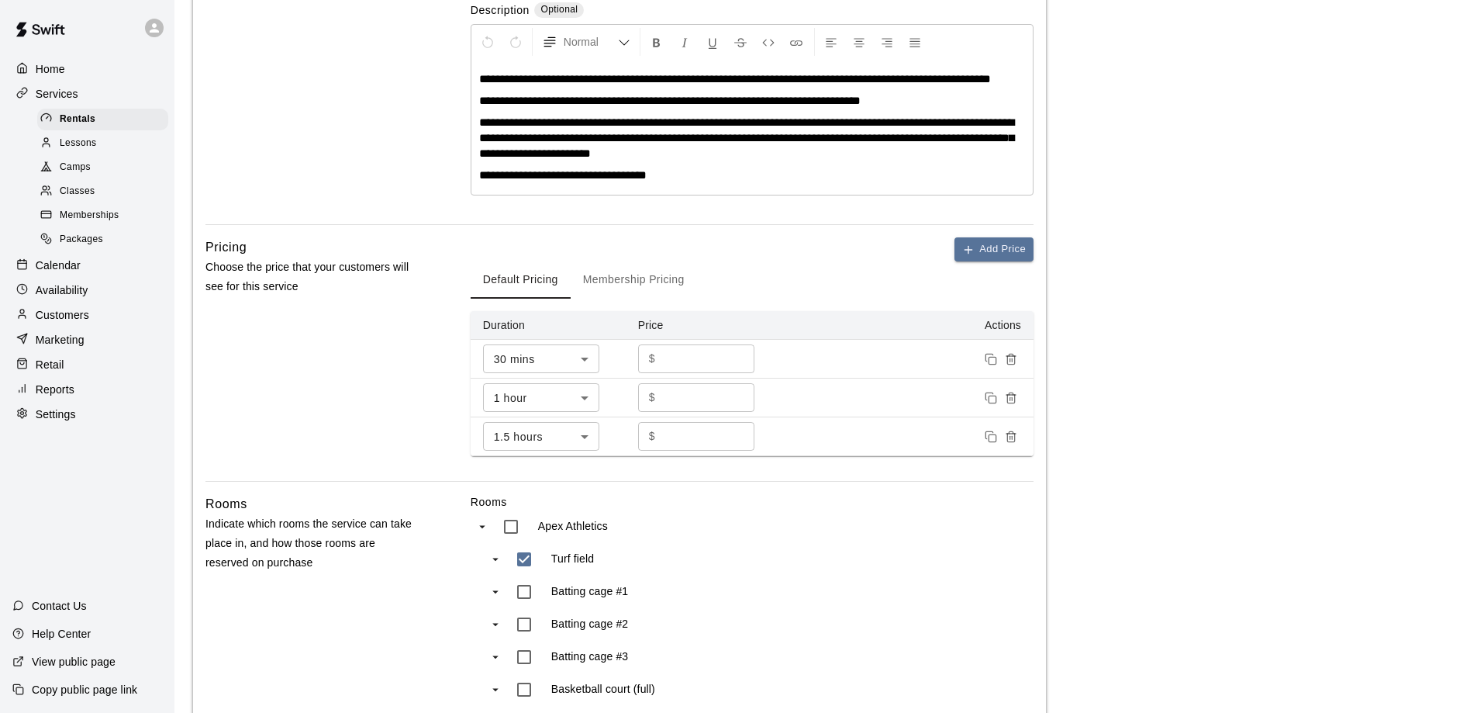
click at [689, 396] on input "***" at bounding box center [707, 397] width 93 height 29
click at [63, 259] on div "Home Services Rentals Lessons Camps Classes Memberships Packages Calendar Avail…" at bounding box center [87, 241] width 174 height 371
click at [60, 267] on p "Calendar" at bounding box center [58, 265] width 45 height 16
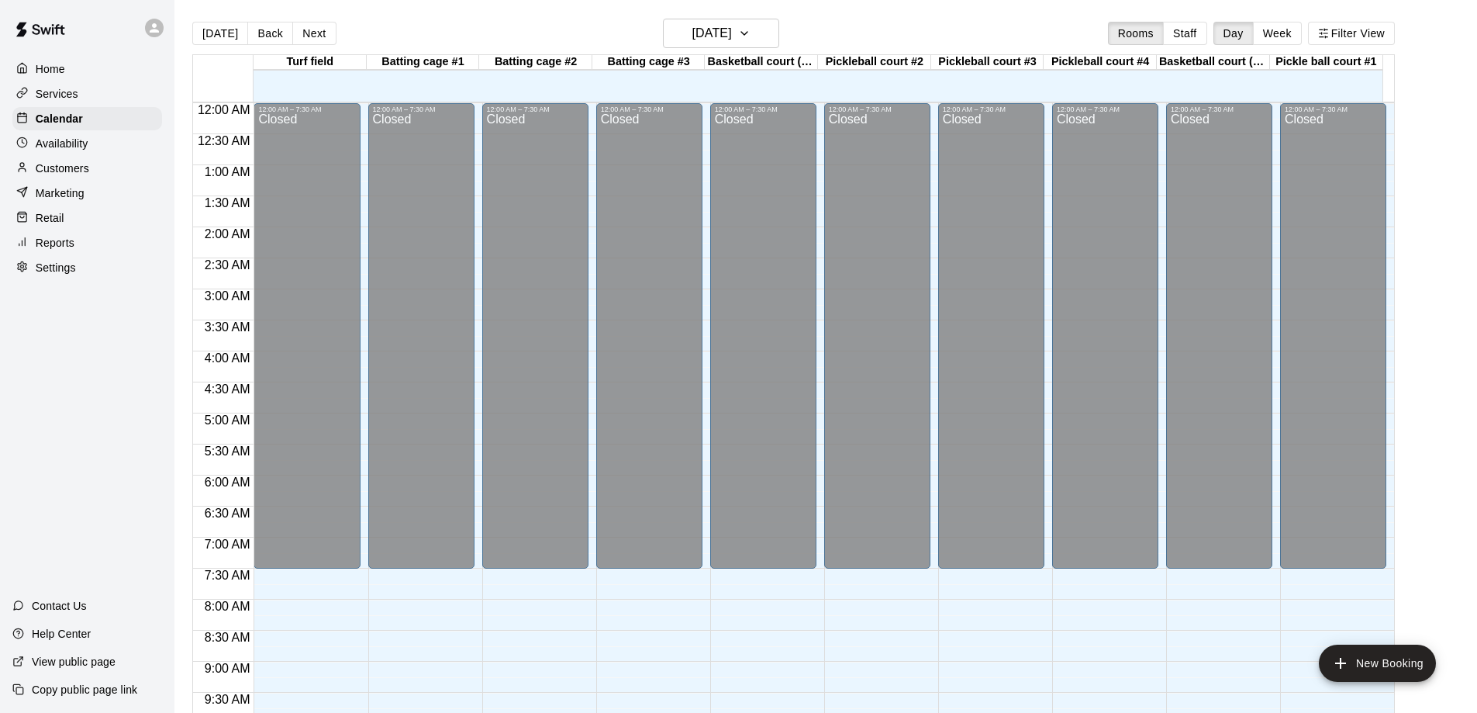
scroll to position [741, 0]
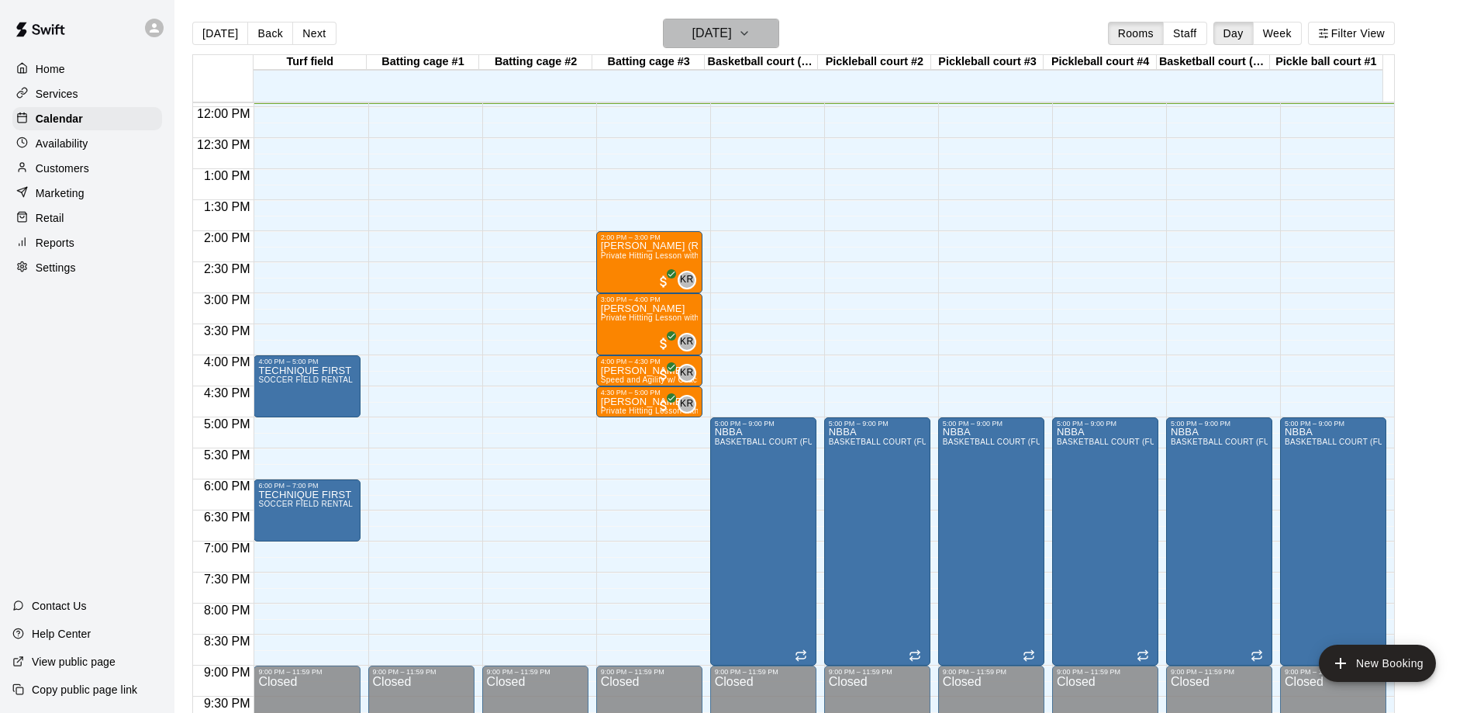
click at [751, 33] on icon "button" at bounding box center [744, 33] width 12 height 19
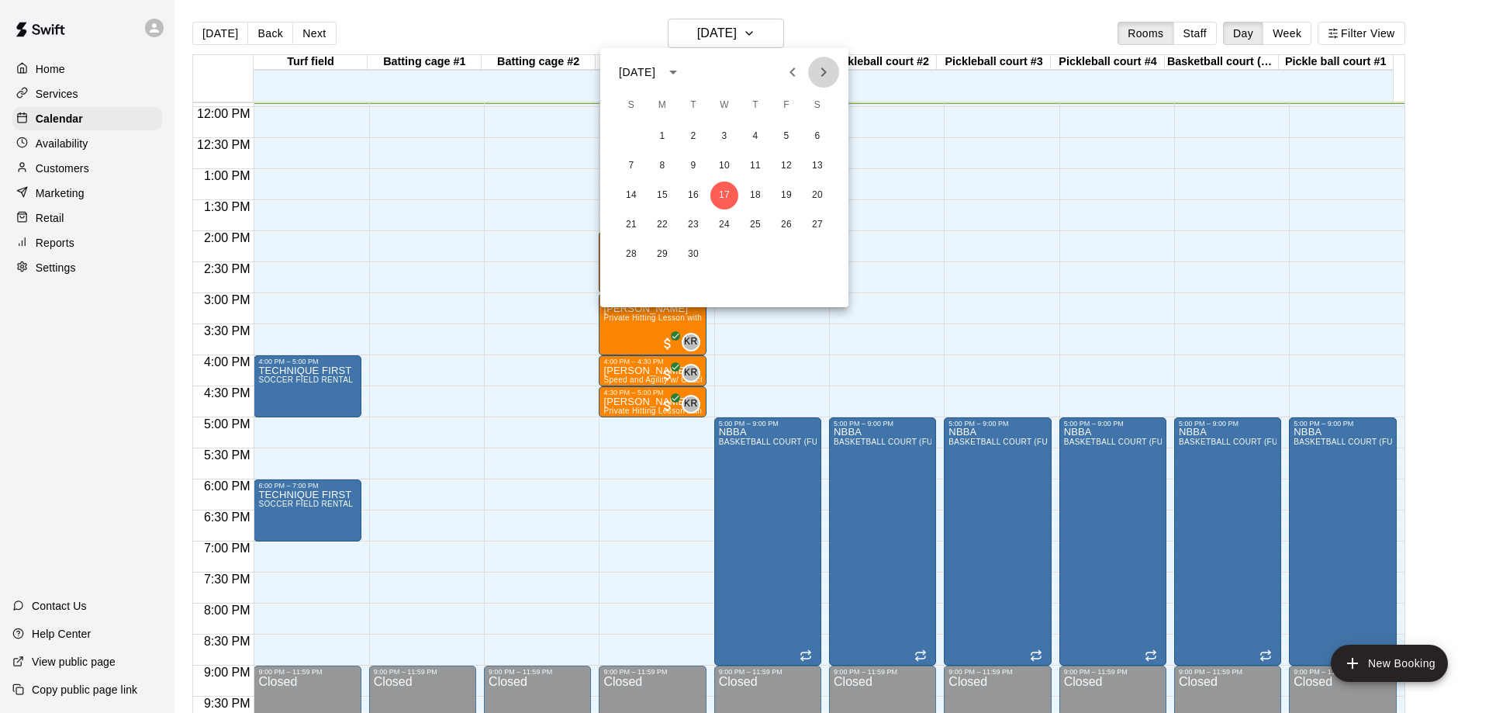
click at [821, 70] on icon "Next month" at bounding box center [823, 72] width 19 height 19
click at [821, 69] on icon "Next month" at bounding box center [823, 72] width 19 height 19
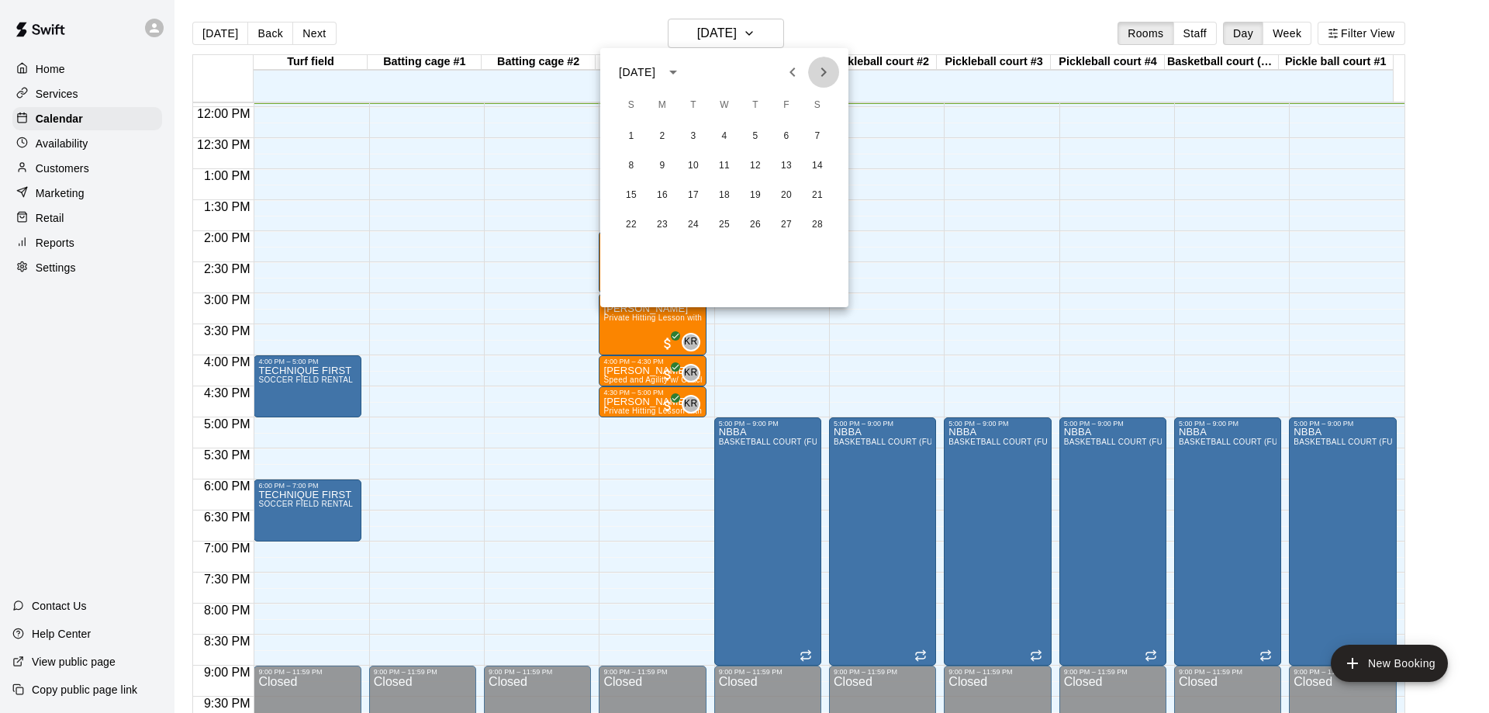
click at [821, 69] on icon "Next month" at bounding box center [823, 72] width 19 height 19
click at [628, 137] on button "1" at bounding box center [631, 137] width 28 height 28
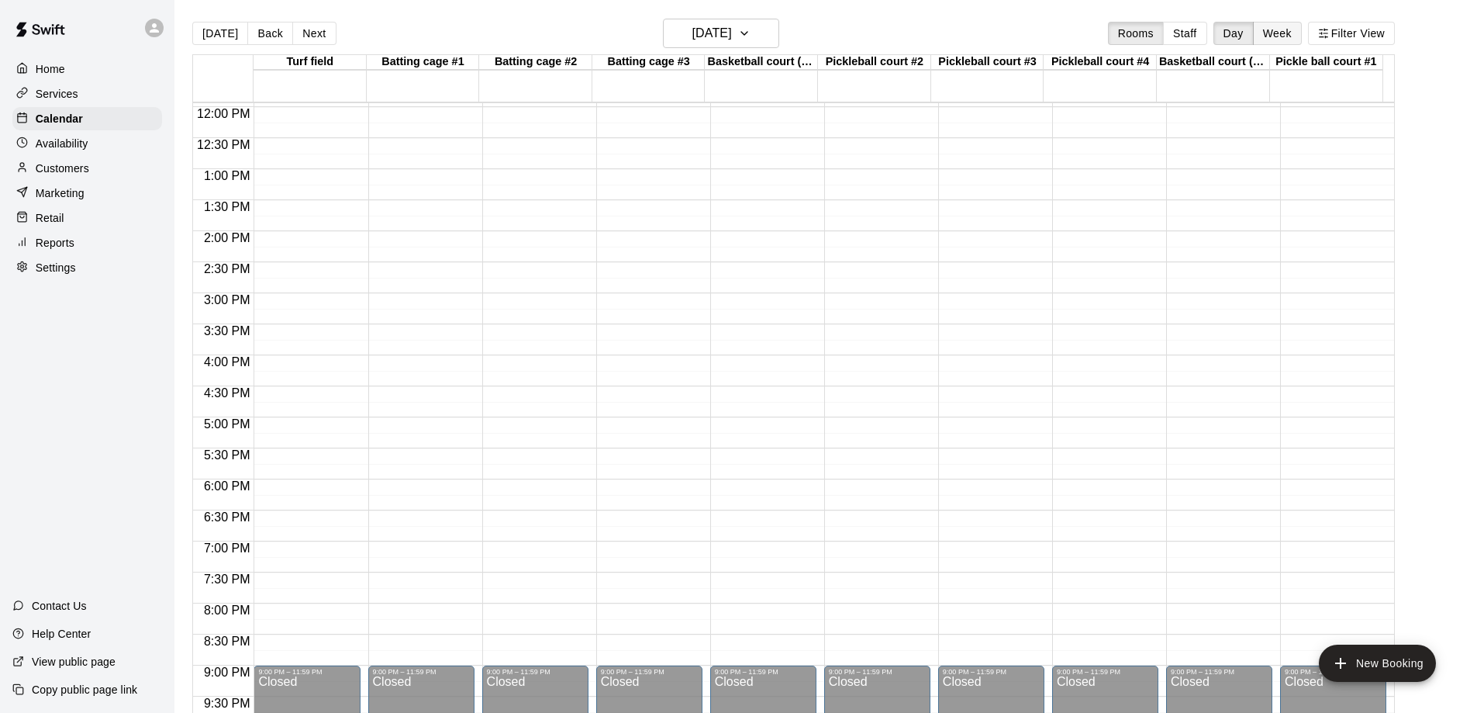
click at [1272, 30] on button "Week" at bounding box center [1277, 33] width 49 height 23
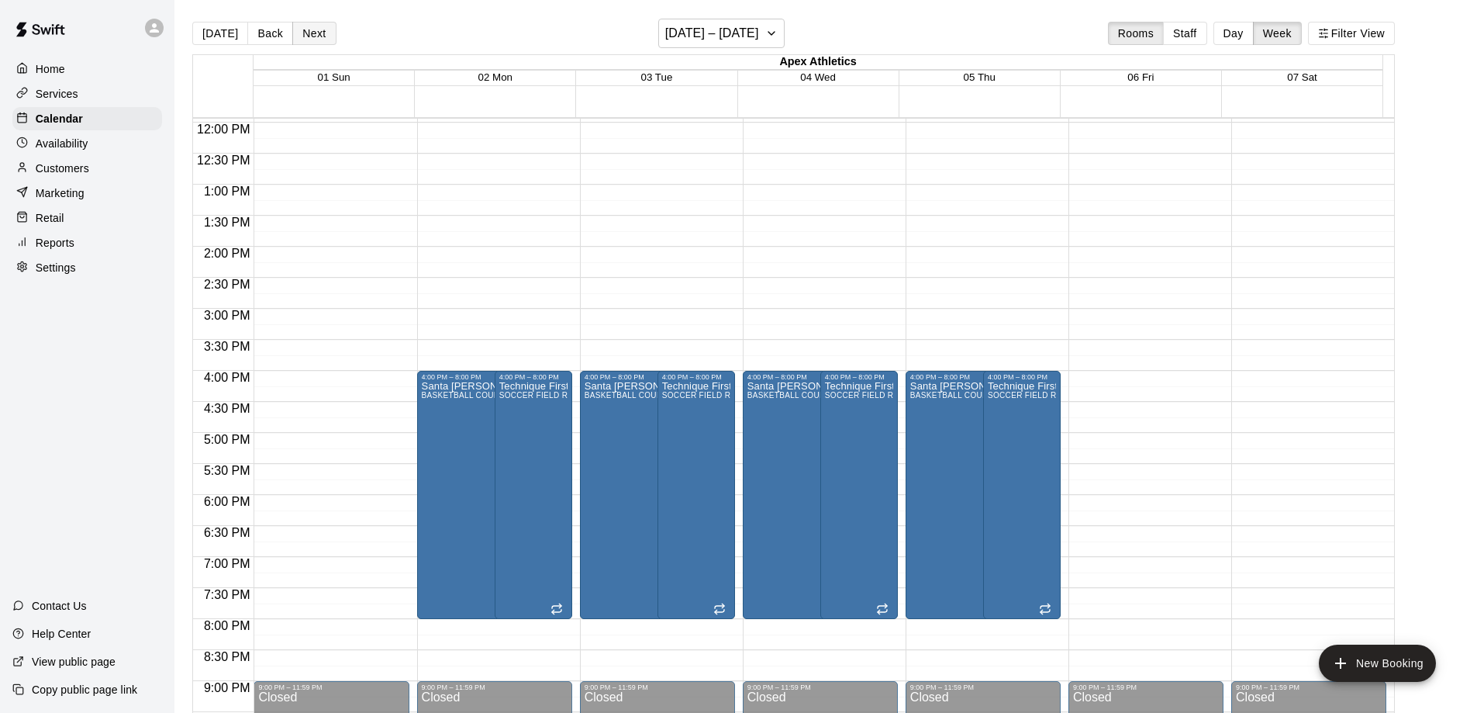
click at [307, 26] on button "Next" at bounding box center [313, 33] width 43 height 23
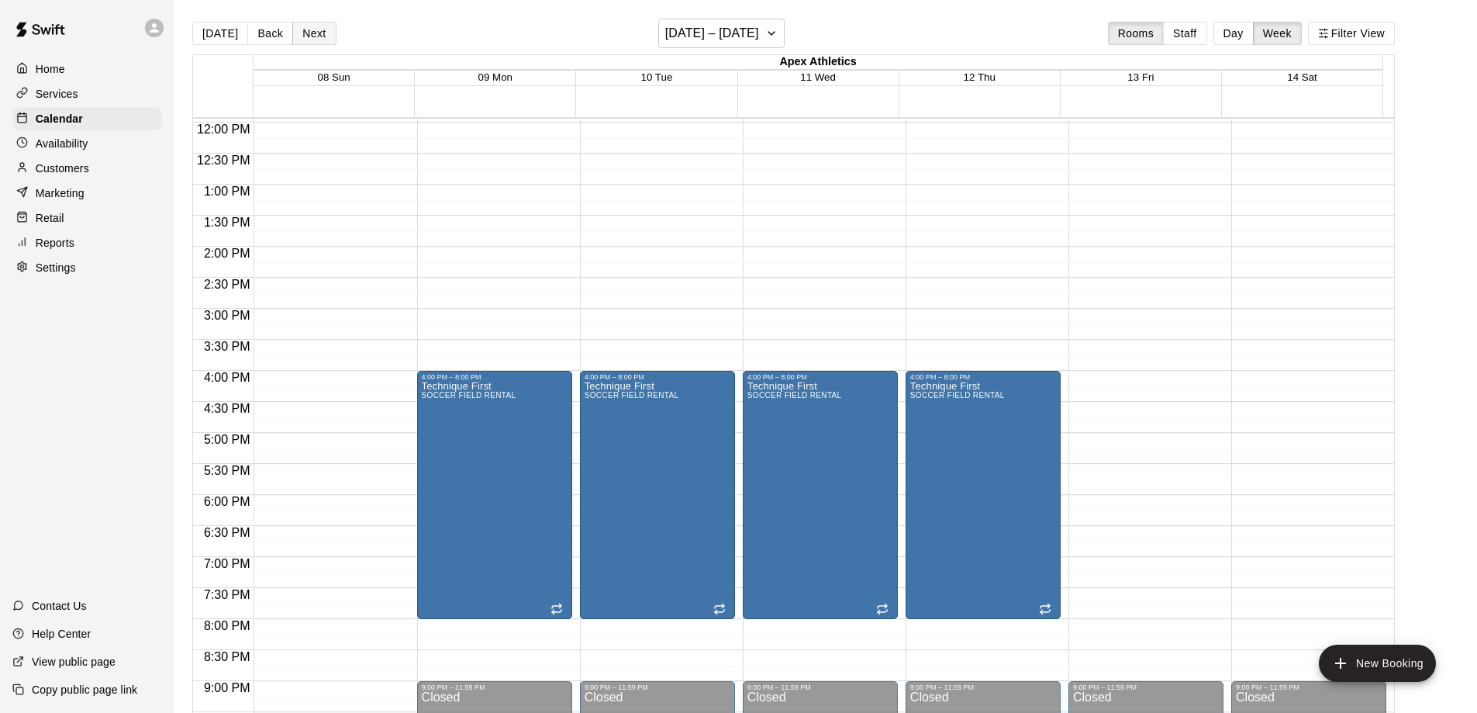
click at [306, 37] on button "Next" at bounding box center [313, 33] width 43 height 23
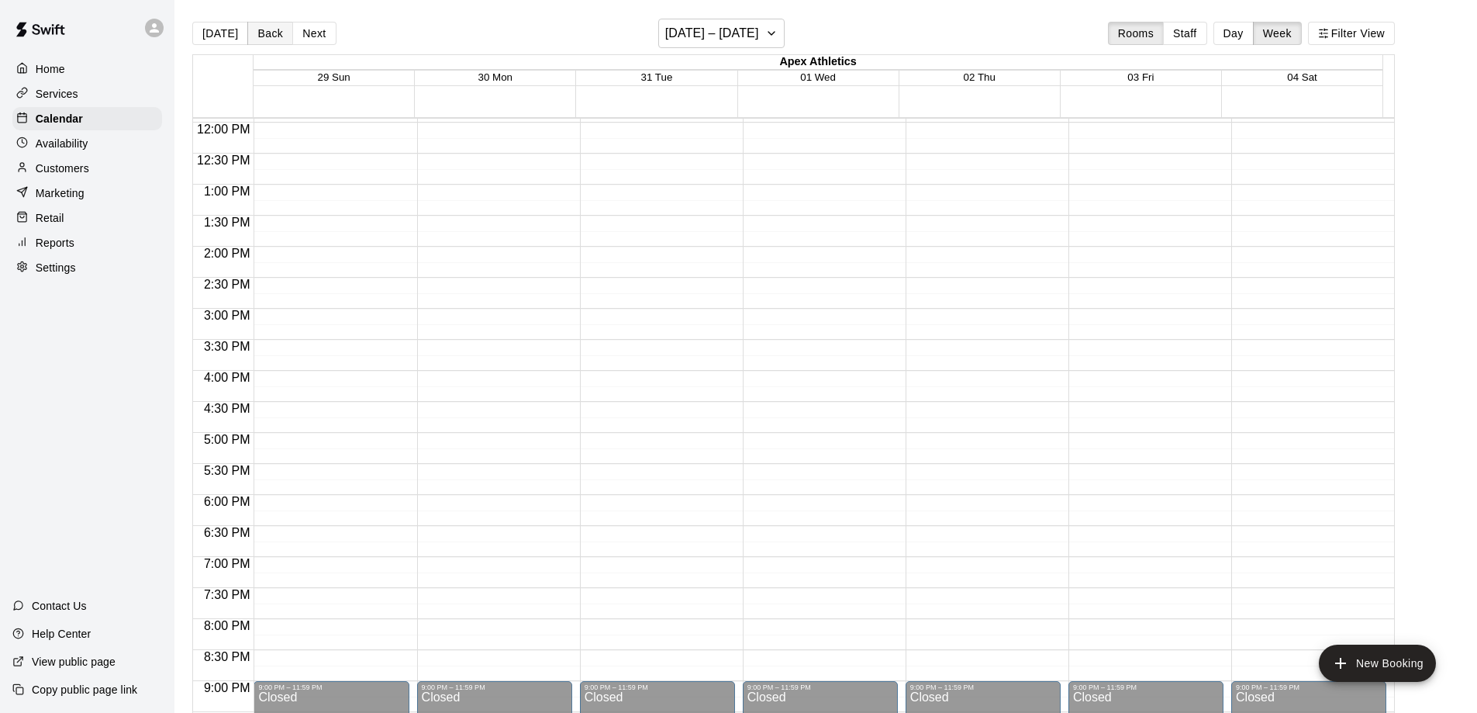
click at [265, 34] on button "Back" at bounding box center [270, 33] width 46 height 23
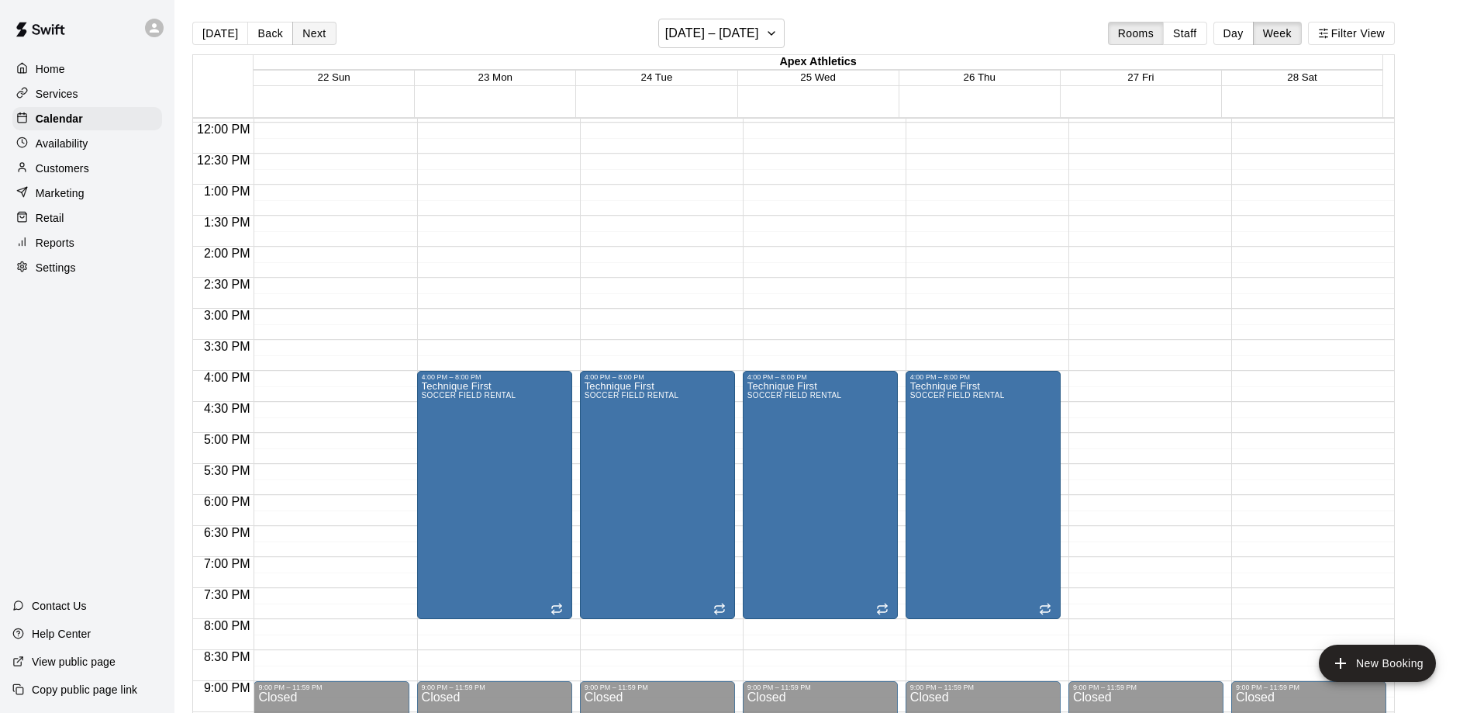
click at [311, 31] on button "Next" at bounding box center [313, 33] width 43 height 23
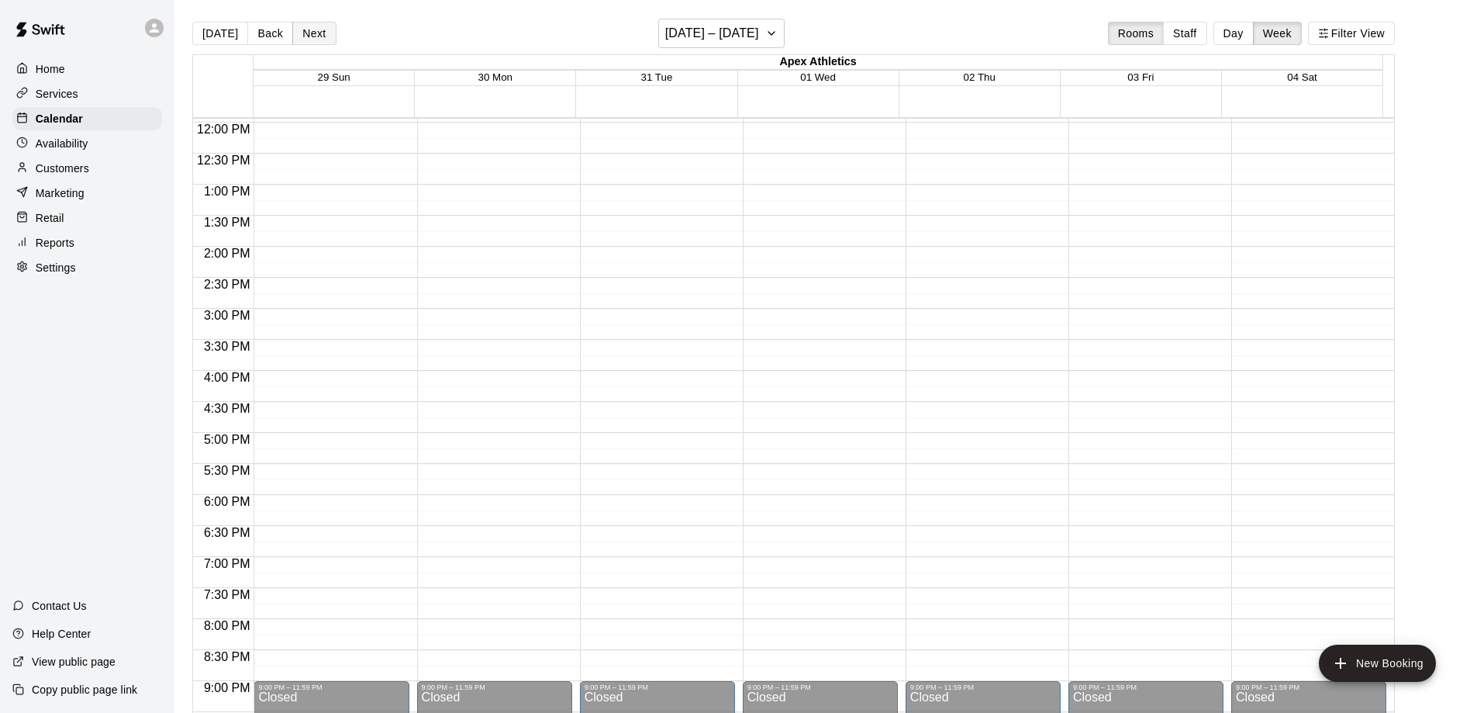
click at [310, 33] on button "Next" at bounding box center [313, 33] width 43 height 23
click at [261, 33] on button "Back" at bounding box center [270, 33] width 46 height 23
click at [264, 41] on button "Back" at bounding box center [270, 33] width 46 height 23
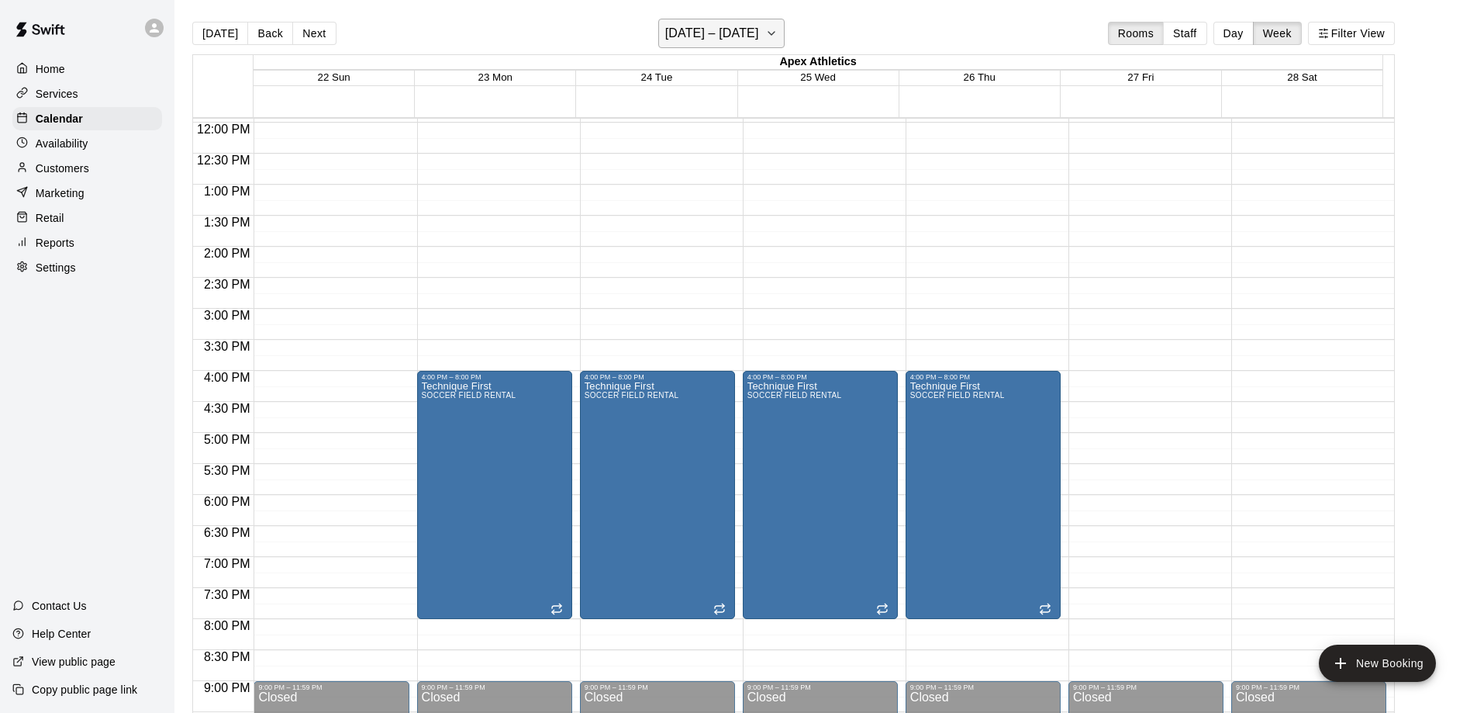
click at [771, 33] on icon "button" at bounding box center [771, 33] width 12 height 19
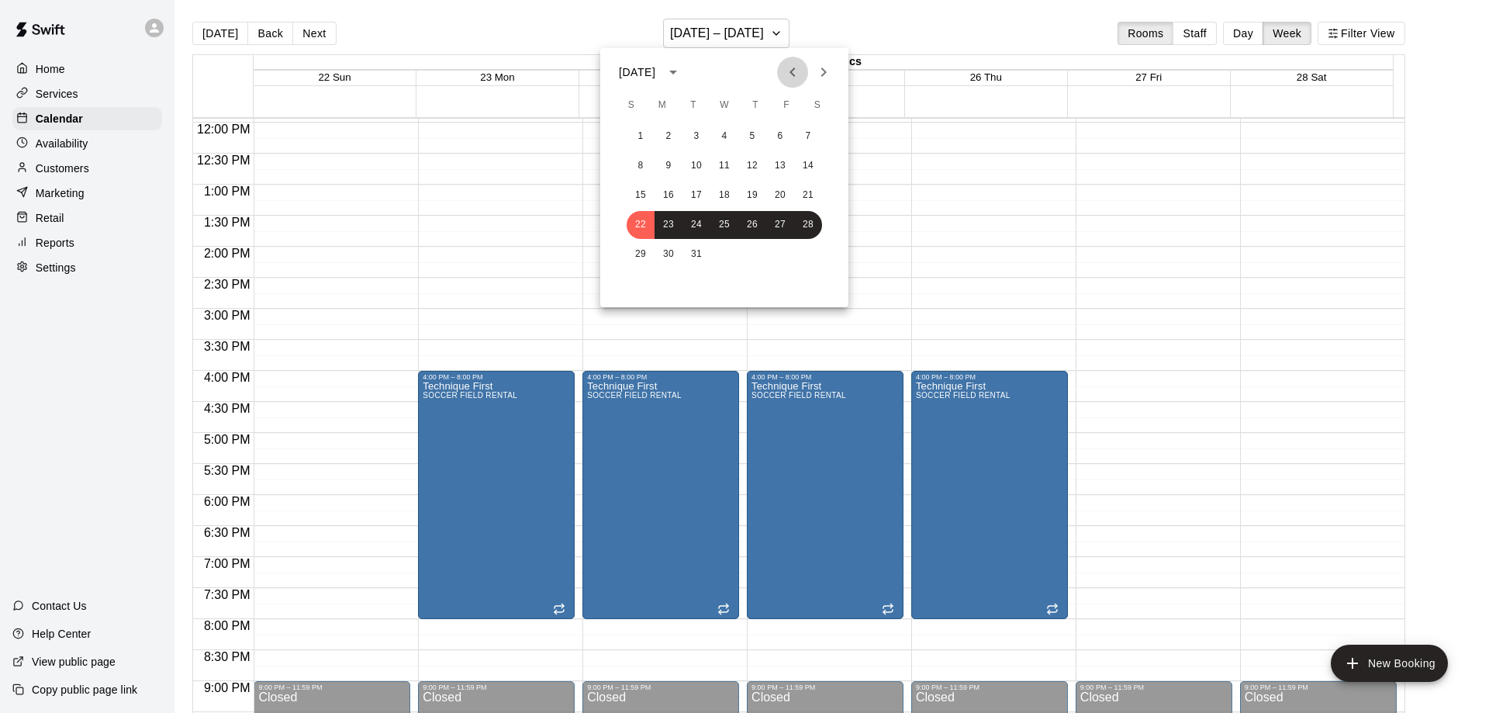
click at [799, 74] on icon "Previous month" at bounding box center [792, 72] width 19 height 19
click at [823, 69] on icon "Next month" at bounding box center [823, 71] width 5 height 9
click at [741, 253] on div "29 30 31" at bounding box center [724, 254] width 248 height 28
click at [737, 197] on button "18" at bounding box center [724, 195] width 28 height 28
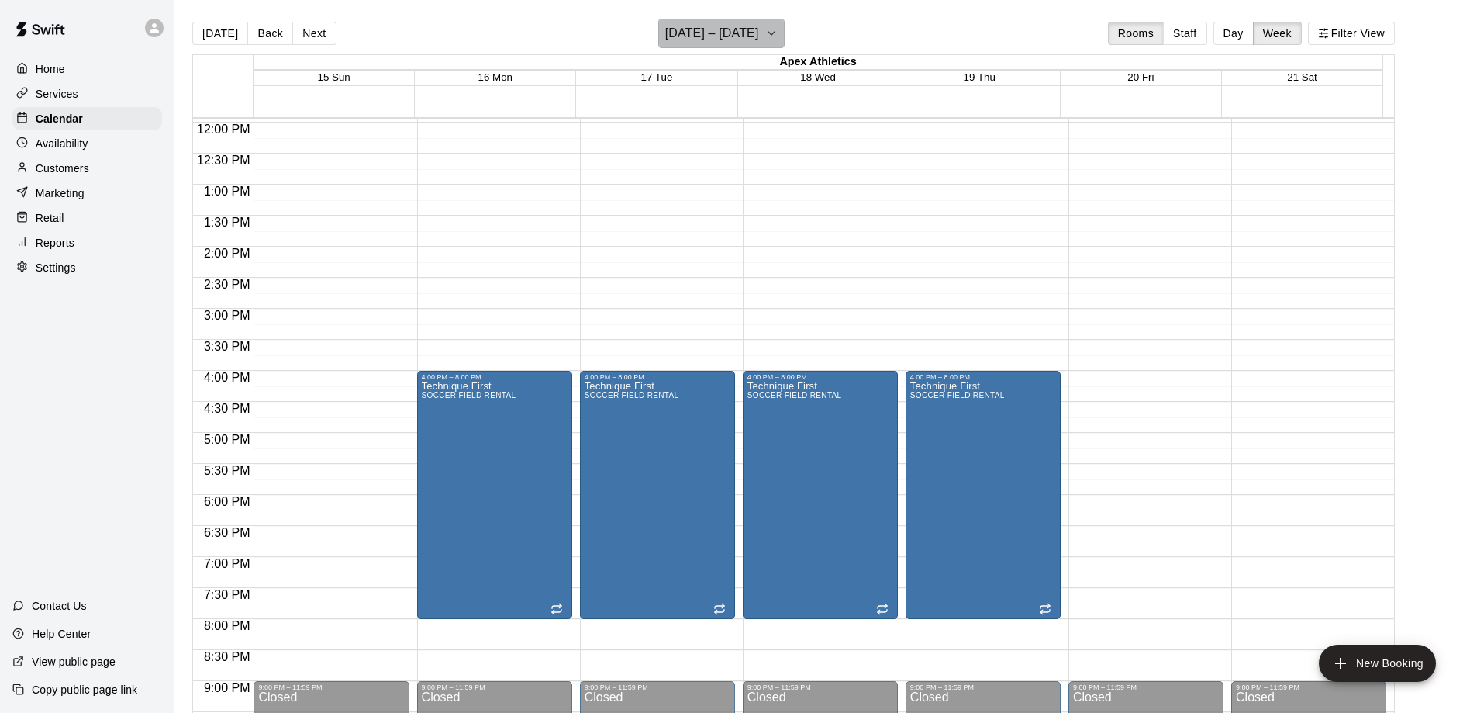
click at [765, 34] on icon "button" at bounding box center [771, 33] width 12 height 19
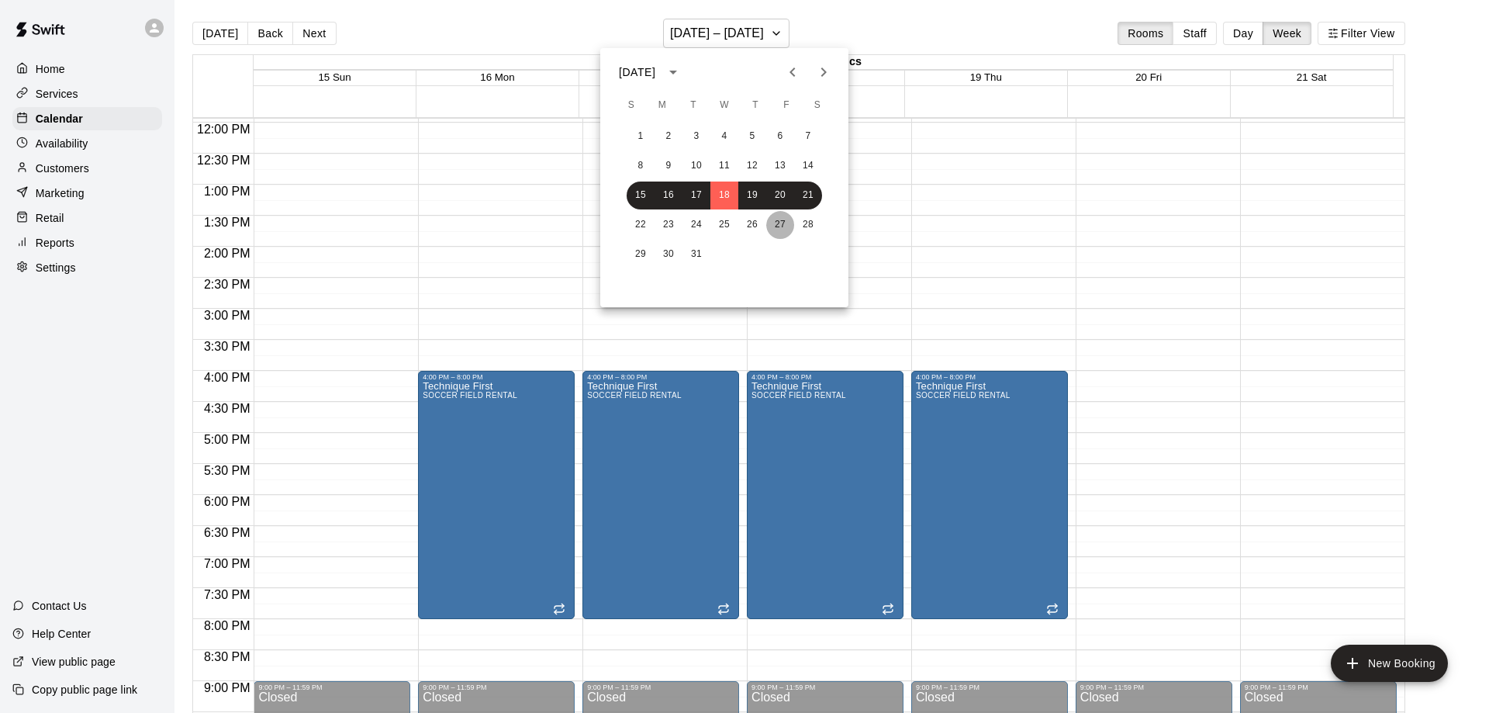
click at [783, 224] on button "27" at bounding box center [780, 225] width 28 height 28
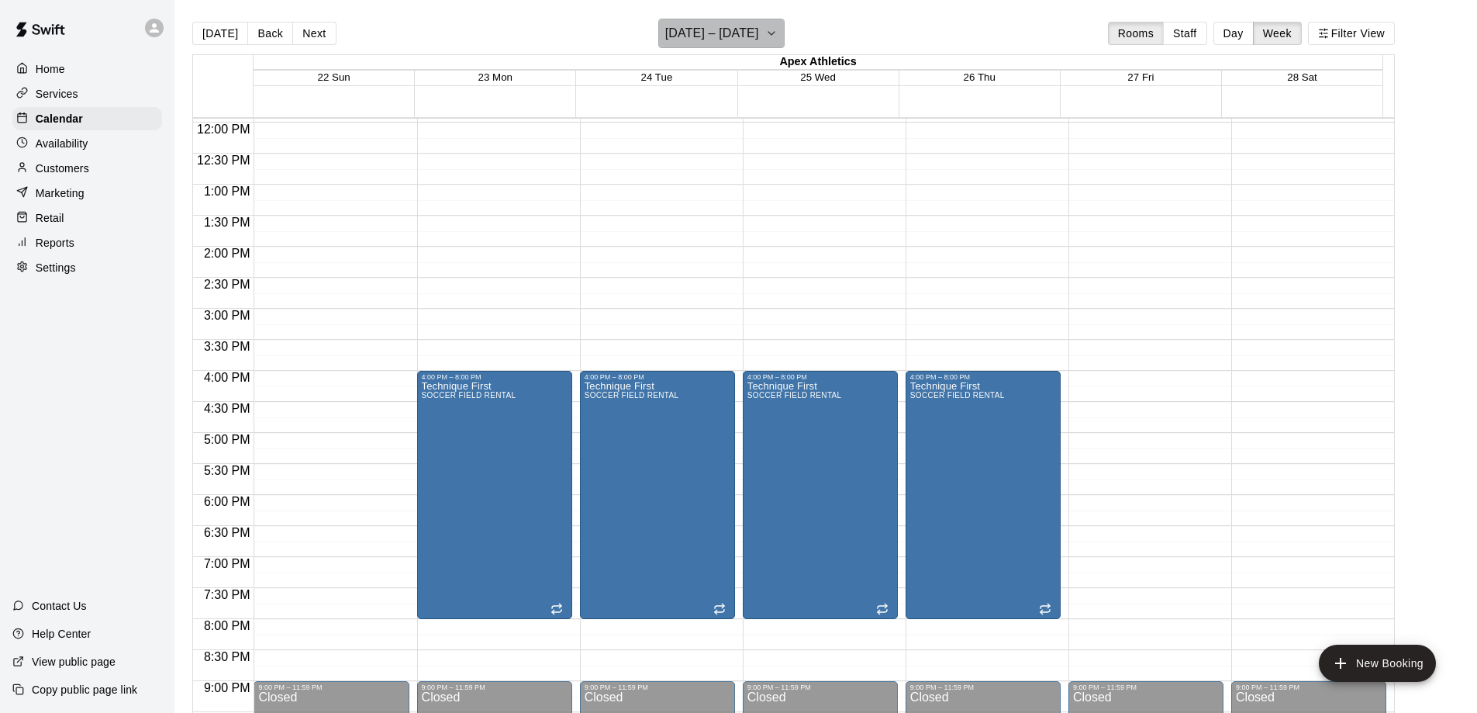
click at [765, 31] on icon "button" at bounding box center [771, 33] width 12 height 19
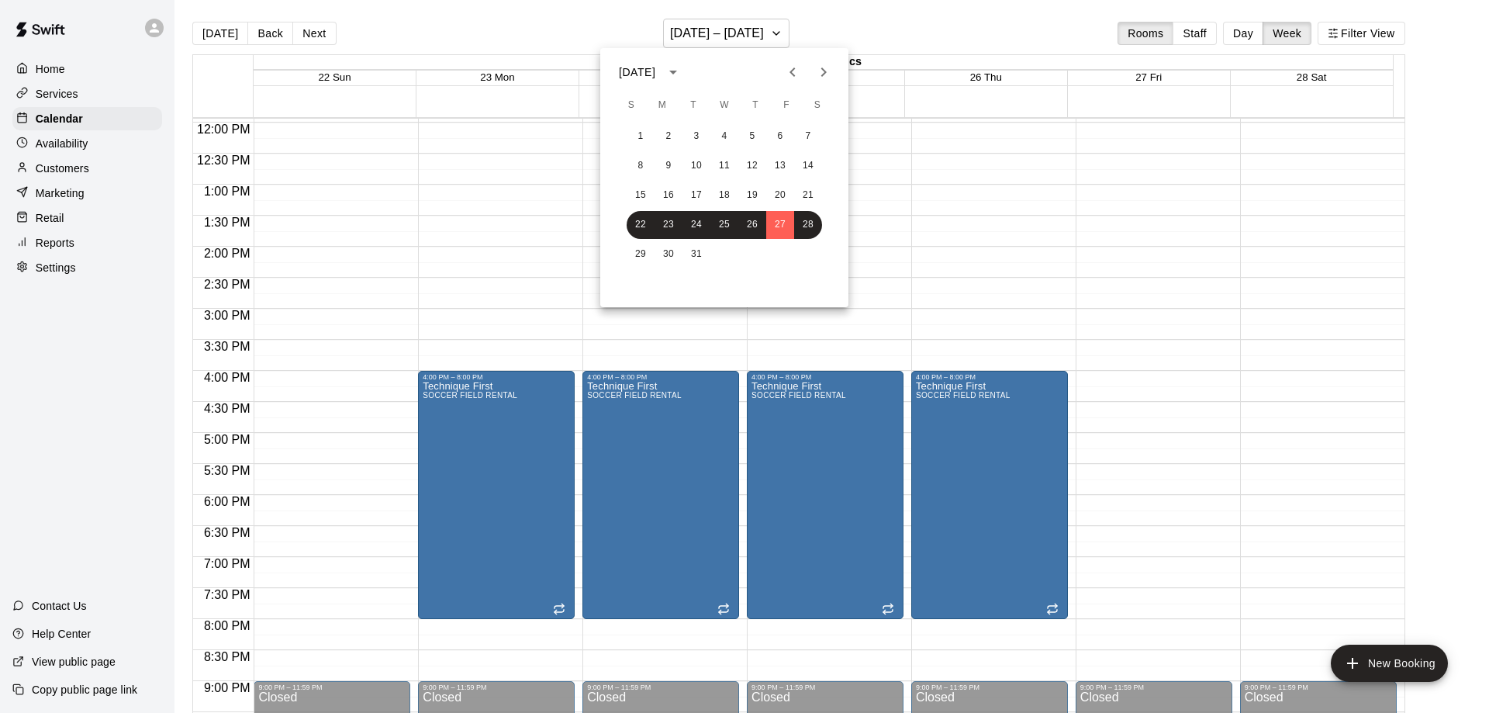
click at [824, 71] on icon "Next month" at bounding box center [823, 71] width 5 height 9
click at [791, 74] on icon "Previous month" at bounding box center [791, 71] width 5 height 9
click at [793, 69] on icon "Previous month" at bounding box center [791, 71] width 5 height 9
click at [345, 298] on div at bounding box center [744, 356] width 1489 height 713
